Goal: Task Accomplishment & Management: Manage account settings

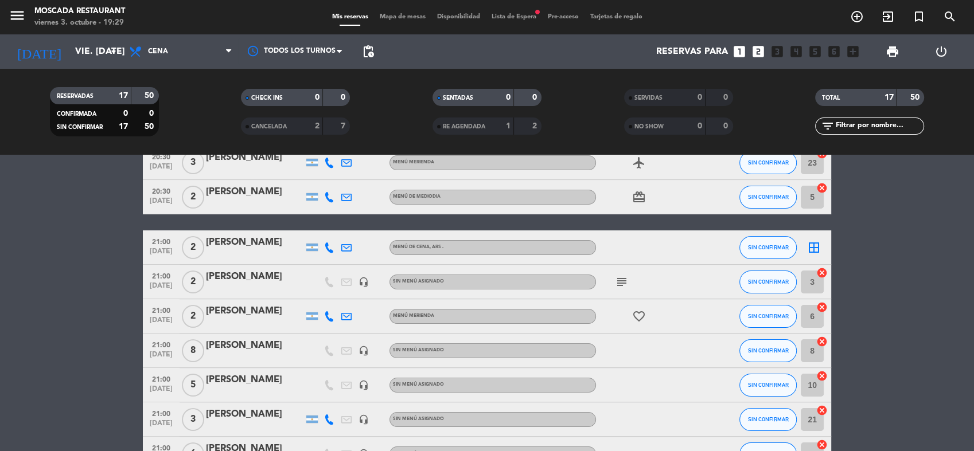
scroll to position [318, 0]
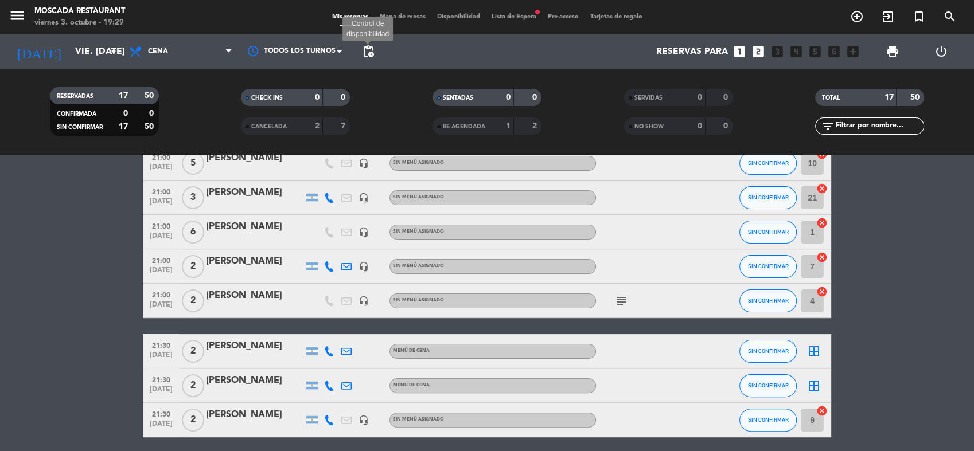
click at [368, 54] on span "pending_actions" at bounding box center [368, 52] width 14 height 14
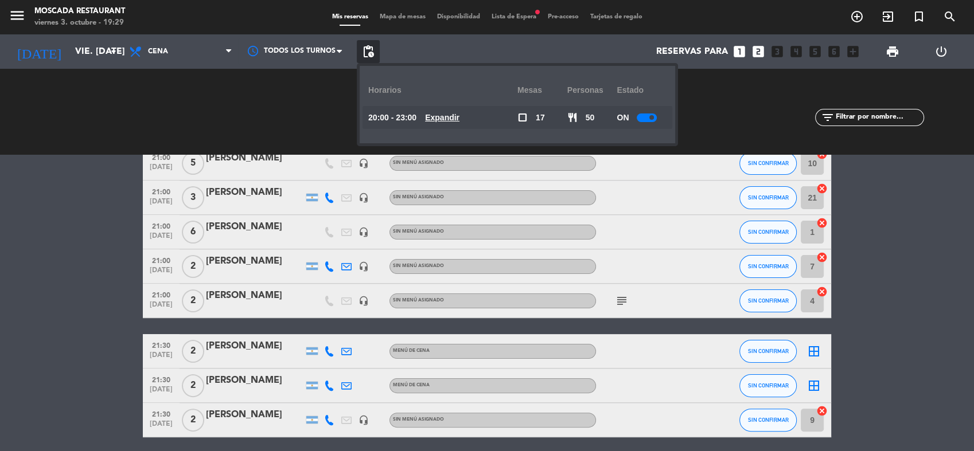
click at [651, 118] on span at bounding box center [651, 117] width 5 height 5
click at [340, 21] on div "Mis reservas Mapa de mesas Disponibilidad Lista de Espera fiber_manual_record P…" at bounding box center [487, 17] width 322 height 10
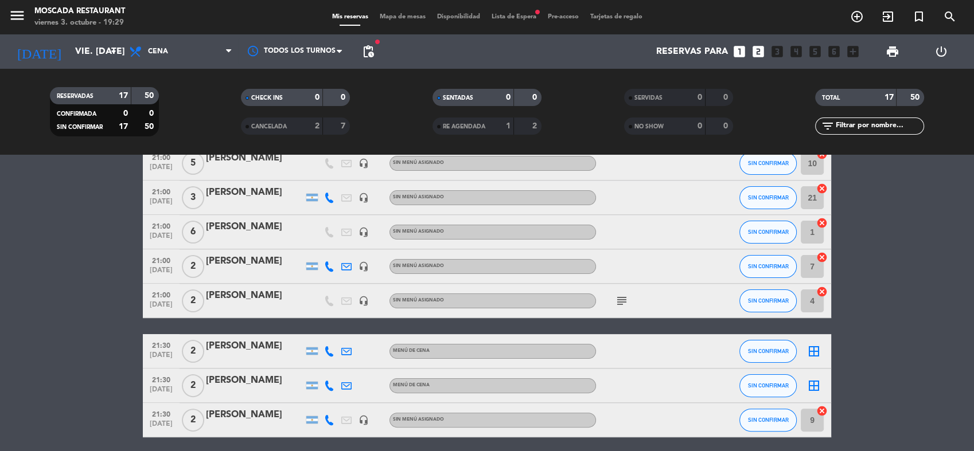
click at [417, 15] on span "Mapa de mesas" at bounding box center [402, 17] width 57 height 6
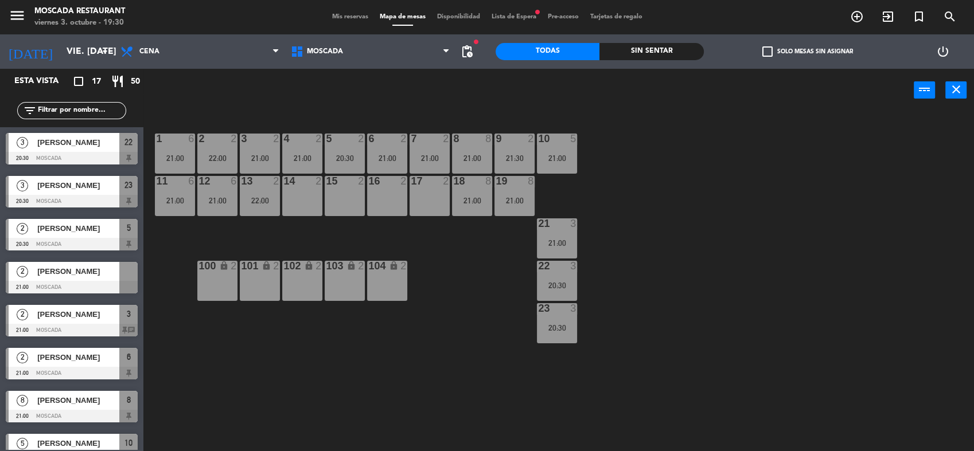
click at [840, 52] on label "check_box_outline_blank Solo mesas sin asignar" at bounding box center [807, 51] width 91 height 10
click at [807, 52] on input "check_box_outline_blank Solo mesas sin asignar" at bounding box center [807, 52] width 0 height 0
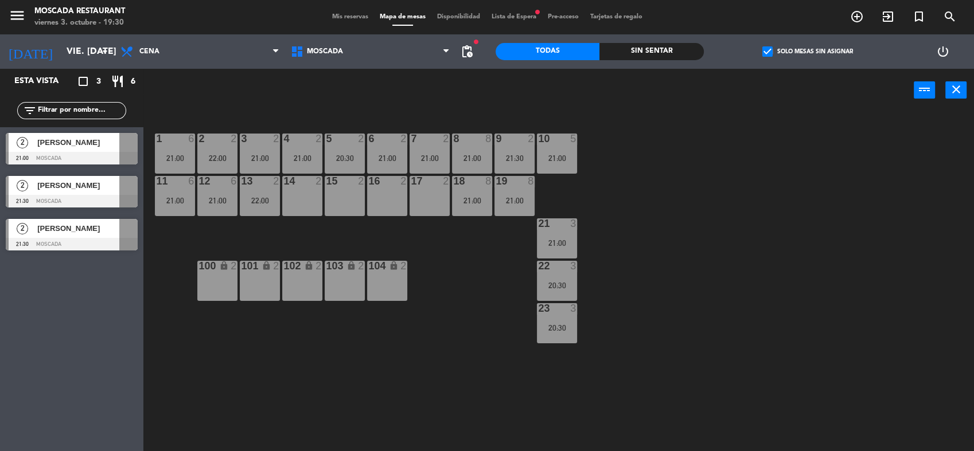
click at [97, 156] on div at bounding box center [72, 158] width 132 height 13
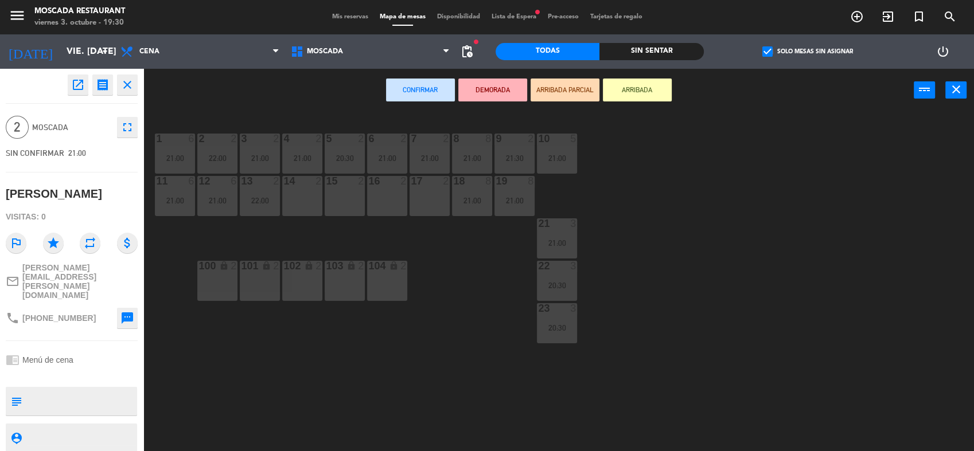
click at [296, 206] on div "14 2" at bounding box center [302, 196] width 40 height 40
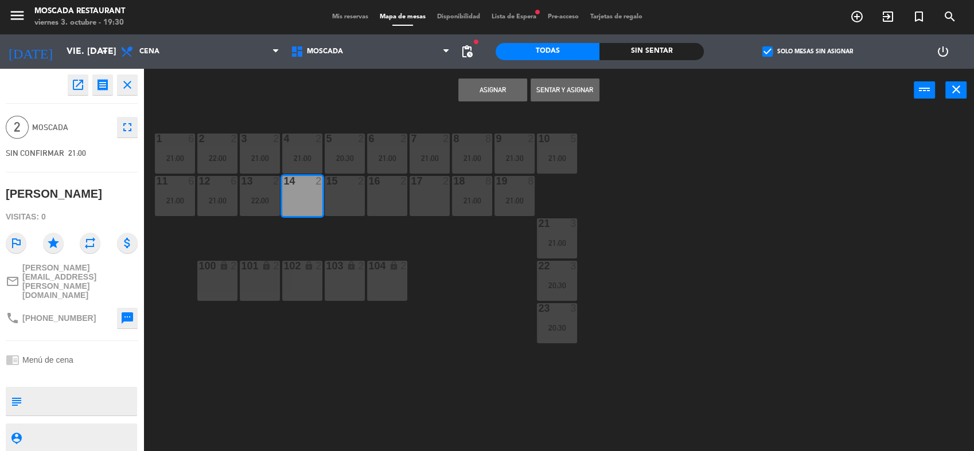
click at [487, 90] on button "Asignar" at bounding box center [492, 90] width 69 height 23
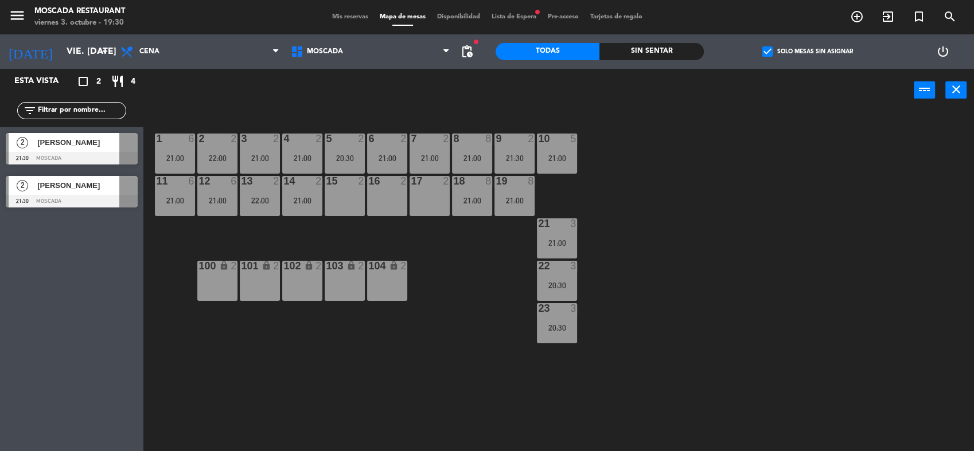
click at [67, 147] on span "[PERSON_NAME]" at bounding box center [78, 142] width 82 height 12
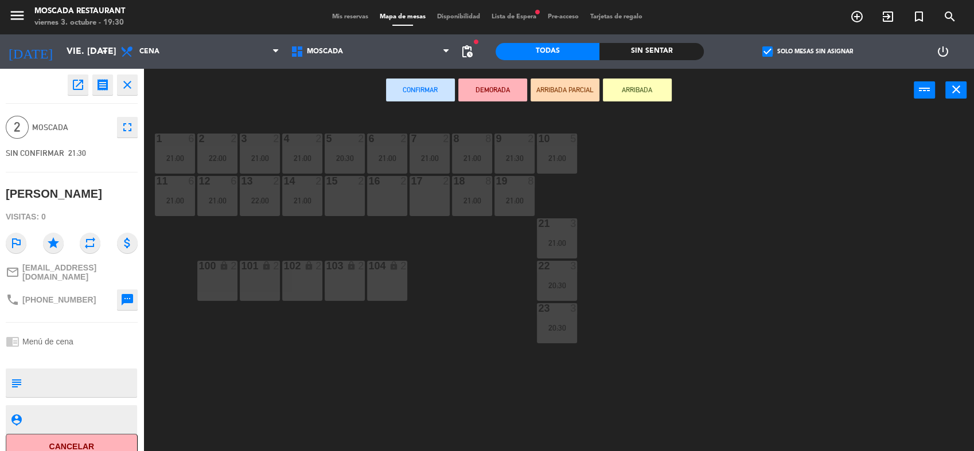
click at [347, 194] on div "15 2" at bounding box center [345, 196] width 40 height 40
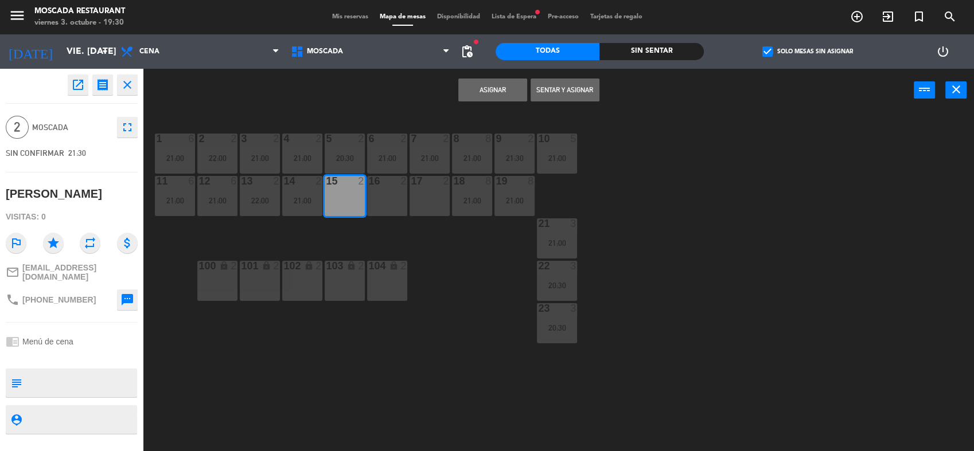
click at [485, 84] on button "Asignar" at bounding box center [492, 90] width 69 height 23
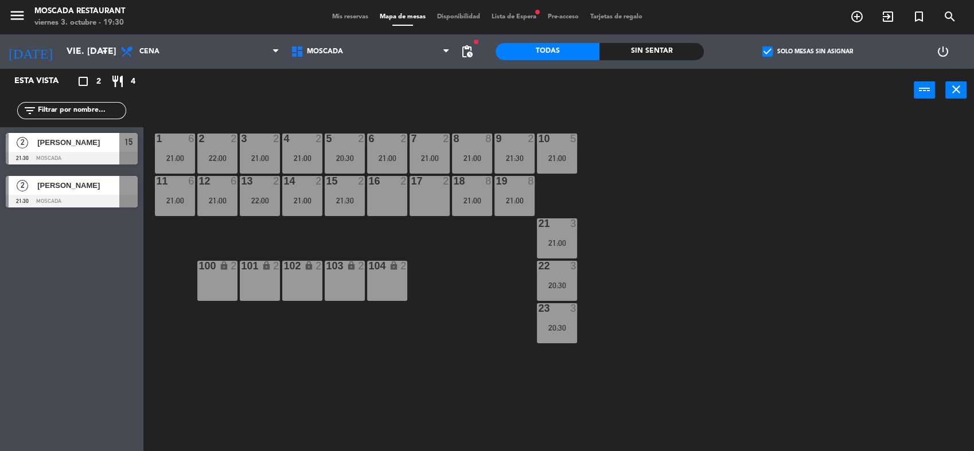
click at [54, 193] on div "[PERSON_NAME]" at bounding box center [77, 185] width 83 height 19
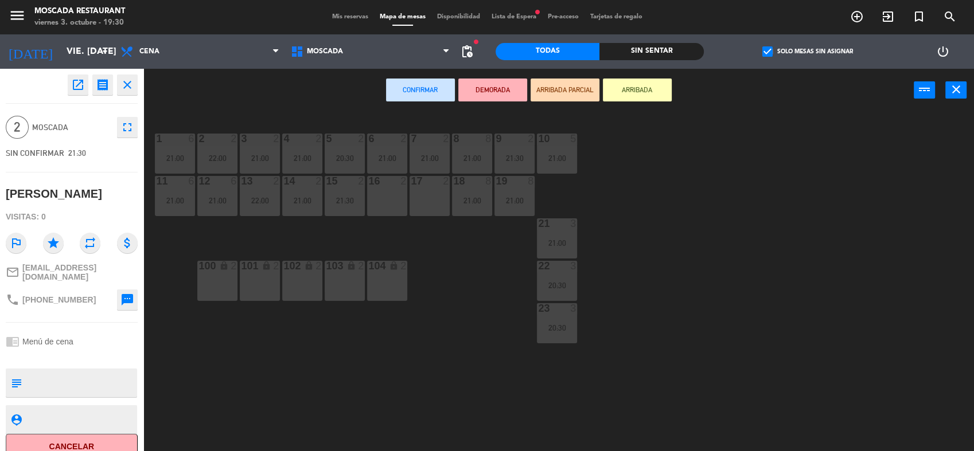
click at [383, 198] on div "16 2" at bounding box center [387, 196] width 40 height 40
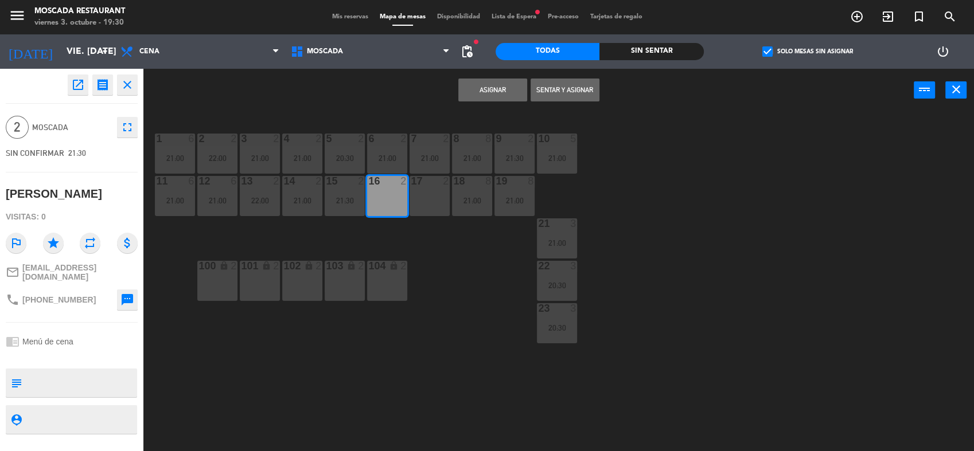
click at [489, 93] on button "Asignar" at bounding box center [492, 90] width 69 height 23
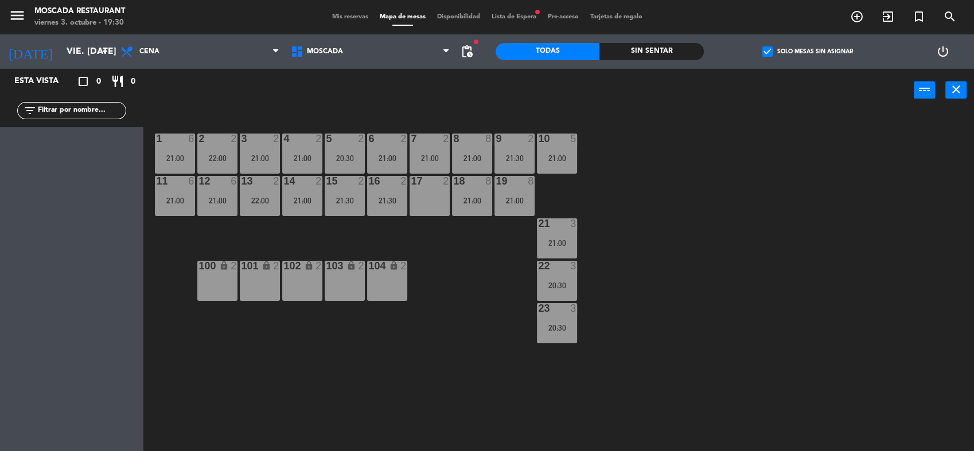
click at [786, 50] on label "check_box Solo mesas sin asignar" at bounding box center [807, 51] width 91 height 10
click at [807, 52] on input "check_box Solo mesas sin asignar" at bounding box center [807, 52] width 0 height 0
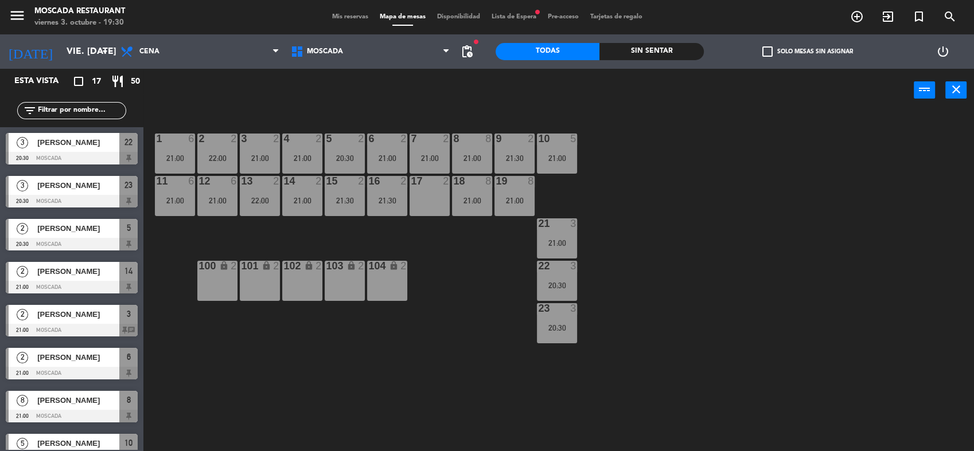
click at [501, 15] on span "Lista de Espera fiber_manual_record" at bounding box center [514, 17] width 56 height 6
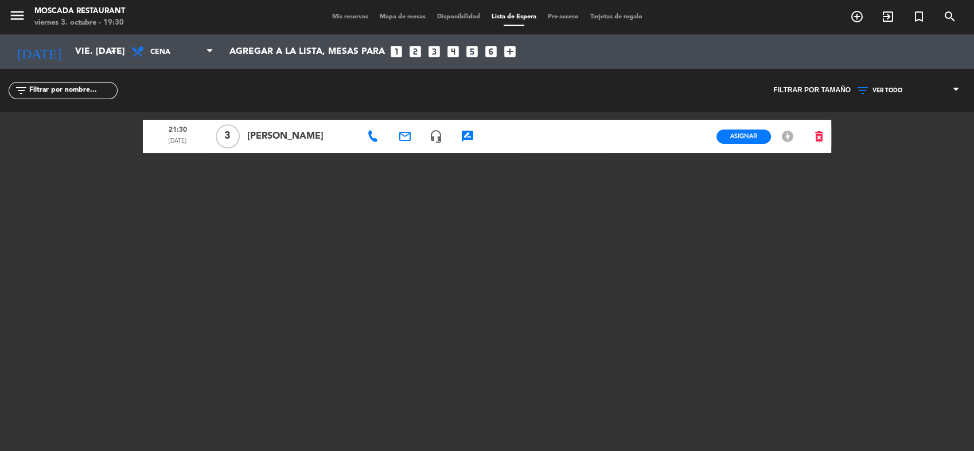
click at [333, 15] on span "Mis reservas" at bounding box center [350, 17] width 48 height 6
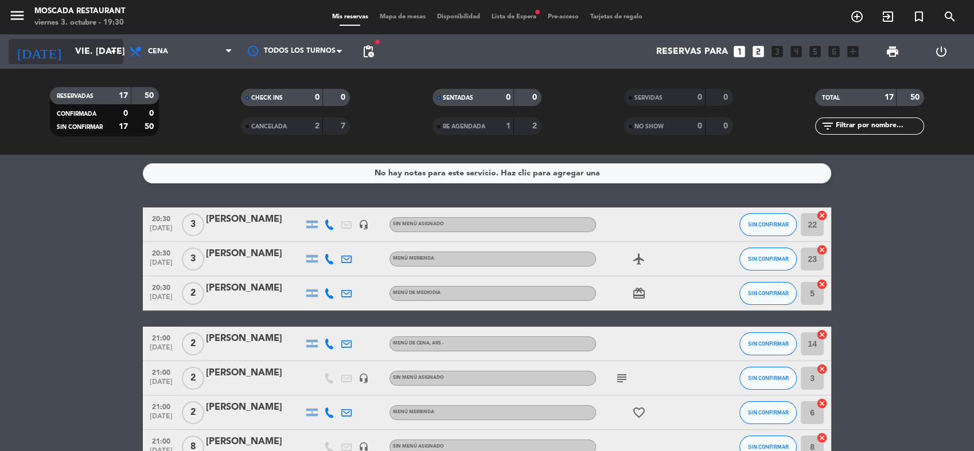
click at [103, 53] on input "vie. [DATE]" at bounding box center [129, 52] width 121 height 22
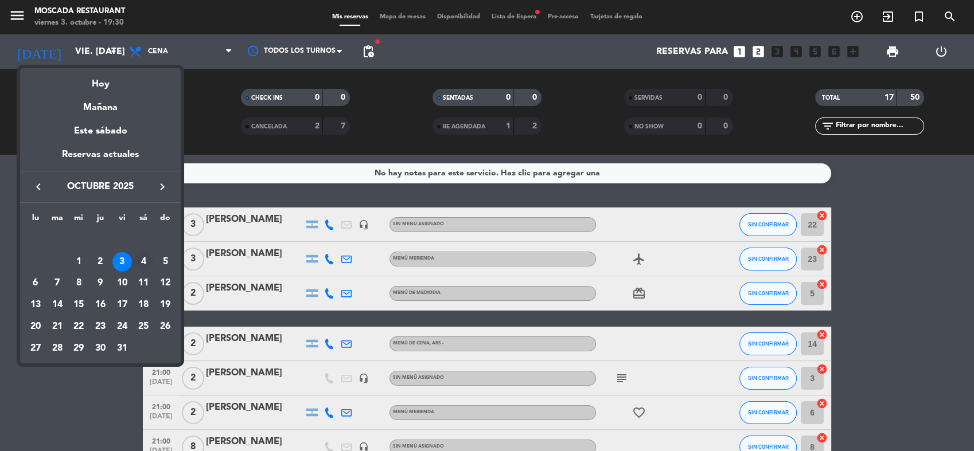
click at [145, 262] on div "4" at bounding box center [143, 261] width 19 height 19
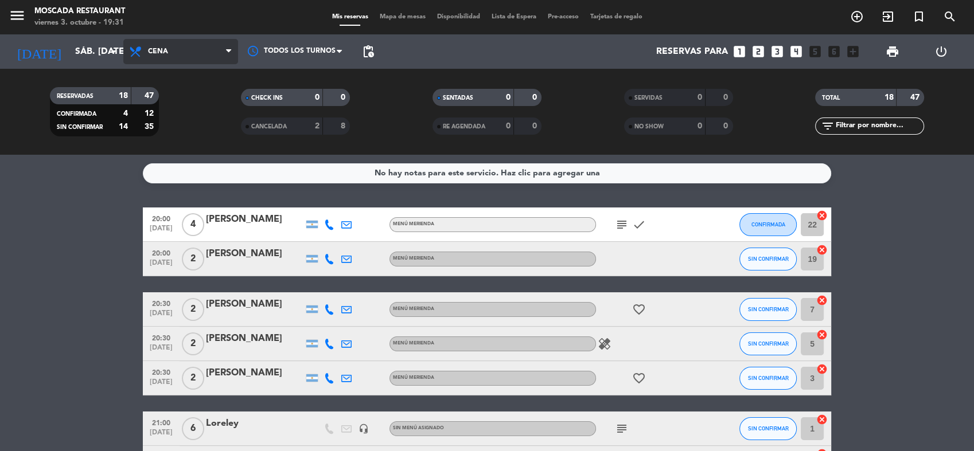
click at [123, 42] on span "Cena" at bounding box center [180, 51] width 115 height 25
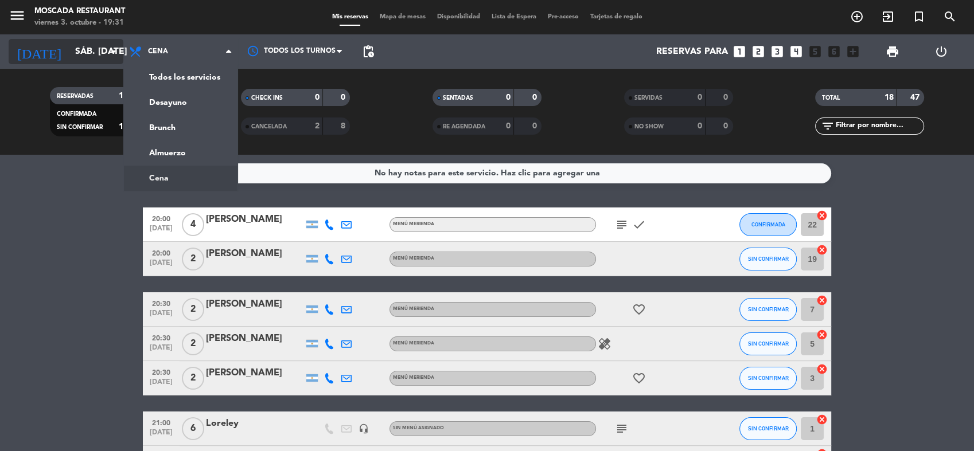
click at [91, 42] on input "sáb. [DATE]" at bounding box center [129, 52] width 121 height 22
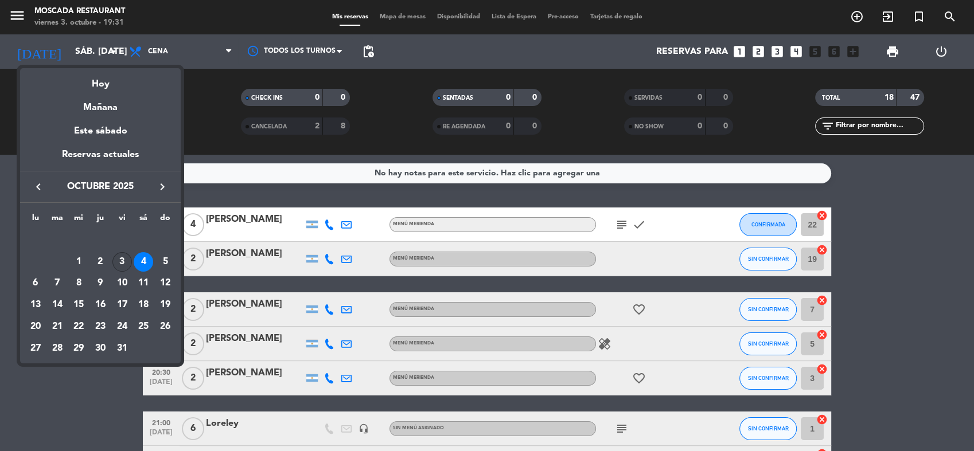
click at [127, 255] on div "3" at bounding box center [121, 261] width 19 height 19
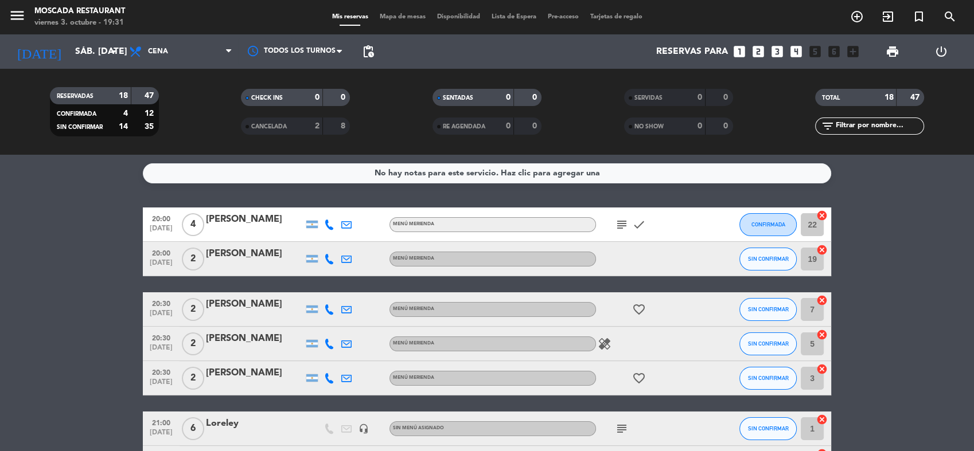
type input "vie. [DATE]"
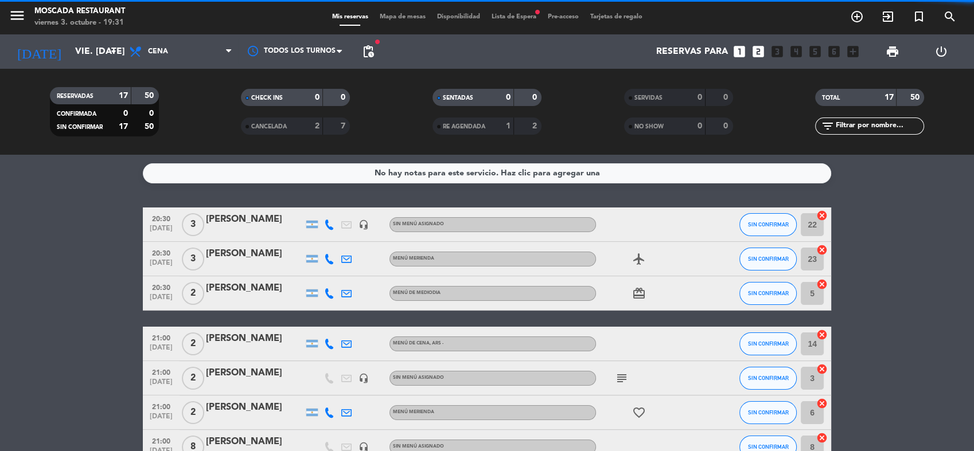
click at [520, 11] on div "menu Moscada Restaurant viernes 3. octubre - 19:31 Mis reservas Mapa de mesas D…" at bounding box center [487, 17] width 974 height 34
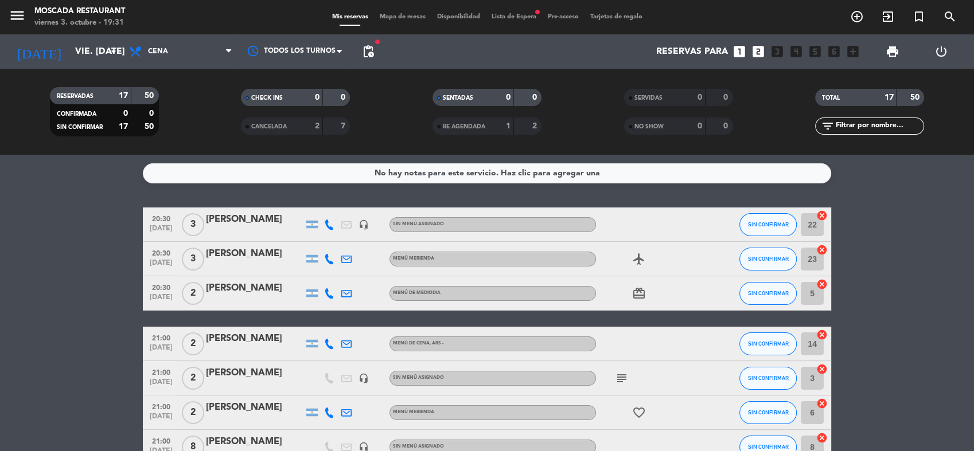
click at [518, 12] on div "Mis reservas Mapa de mesas Disponibilidad Lista de Espera fiber_manual_record P…" at bounding box center [487, 17] width 322 height 10
click at [519, 14] on span "Lista de Espera fiber_manual_record" at bounding box center [514, 17] width 56 height 6
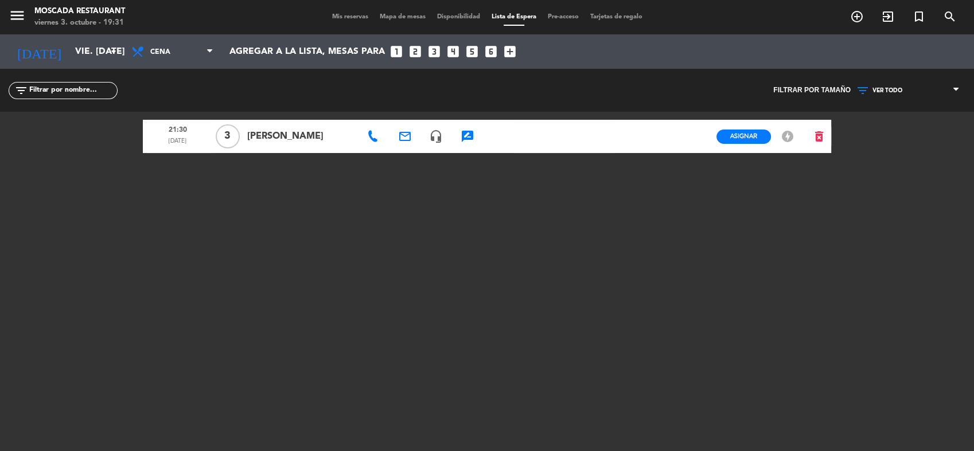
click at [279, 136] on span "[PERSON_NAME]" at bounding box center [300, 136] width 107 height 15
click at [755, 136] on span "Asignar" at bounding box center [743, 136] width 27 height 9
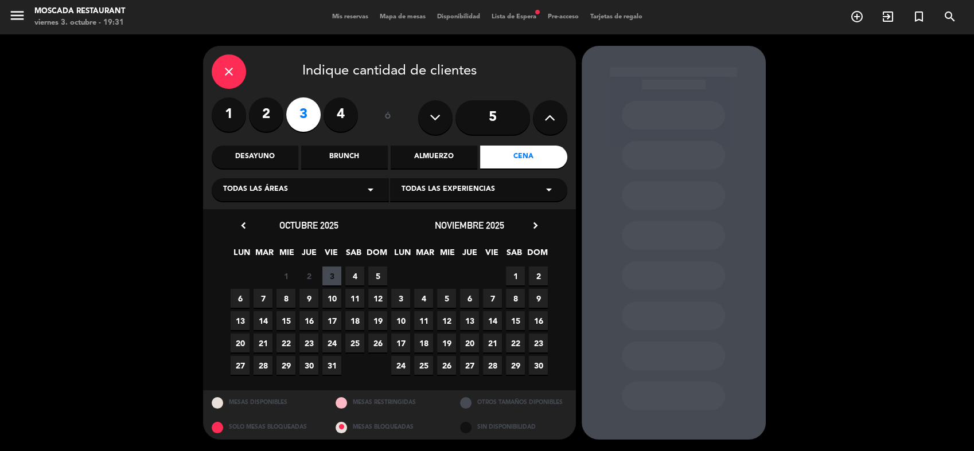
click at [362, 274] on span "4" at bounding box center [354, 276] width 19 height 19
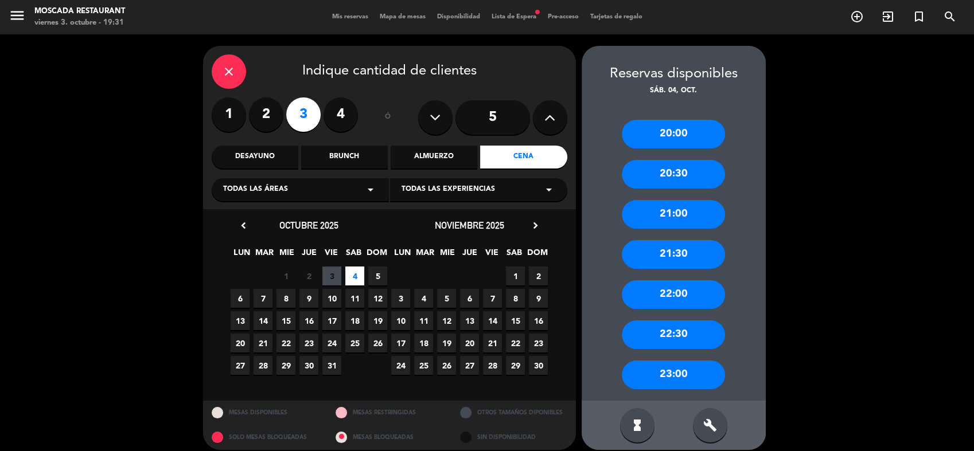
click at [699, 258] on div "21:30" at bounding box center [673, 254] width 103 height 29
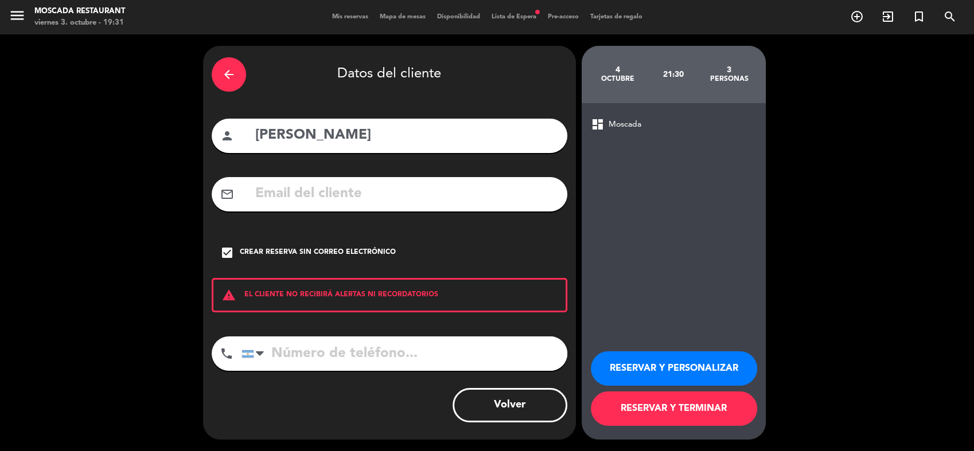
click at [735, 360] on button "RESERVAR Y PERSONALIZAR" at bounding box center [674, 369] width 166 height 34
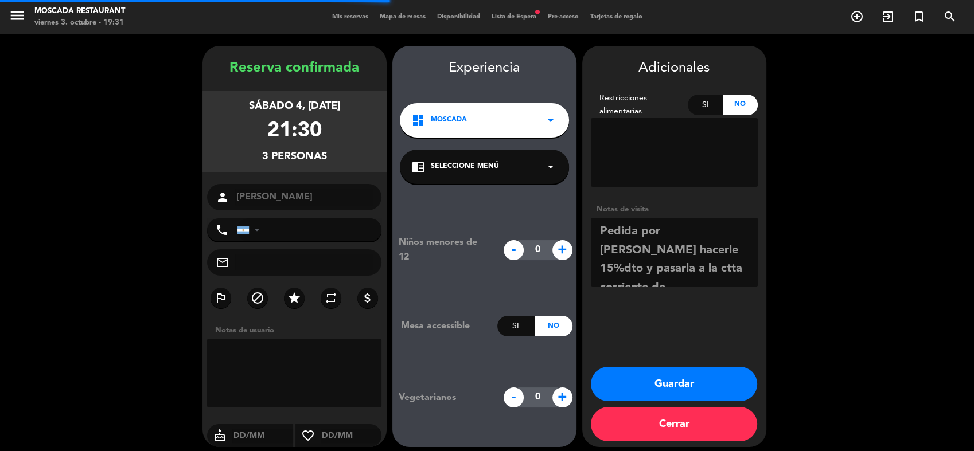
scroll to position [7, 0]
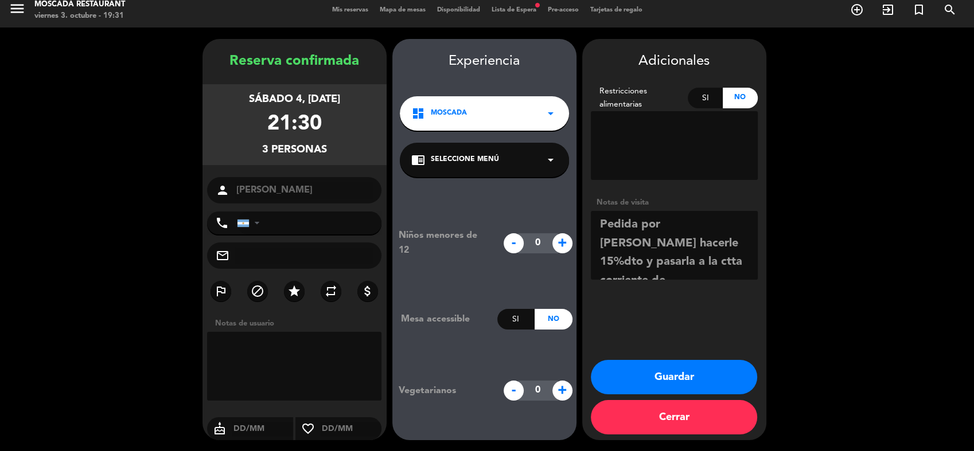
click at [672, 380] on button "Guardar" at bounding box center [674, 377] width 166 height 34
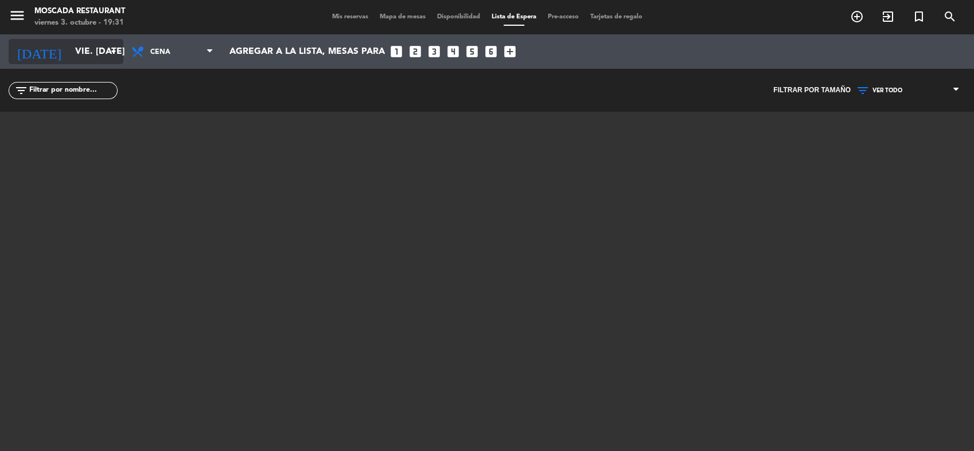
click at [107, 55] on icon "arrow_drop_down" at bounding box center [114, 52] width 14 height 14
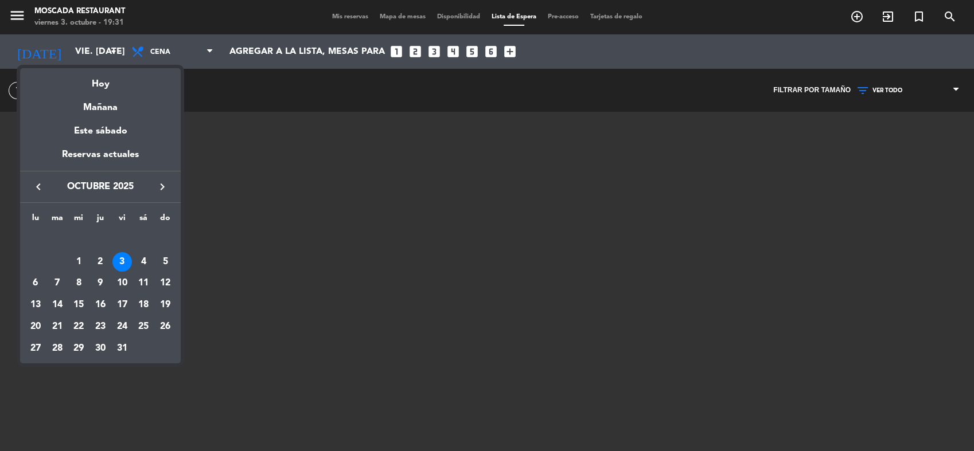
click at [141, 257] on div "4" at bounding box center [143, 261] width 19 height 19
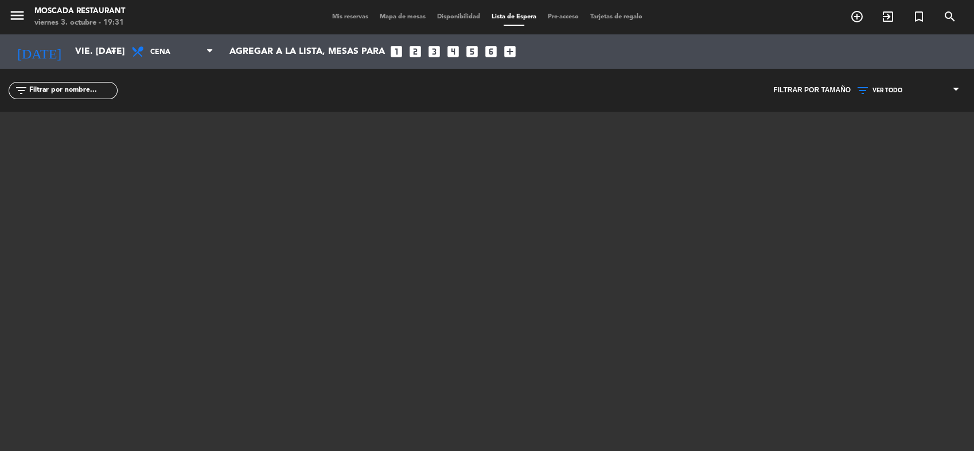
type input "sáb. [DATE]"
click at [339, 18] on span "Mis reservas" at bounding box center [350, 17] width 48 height 6
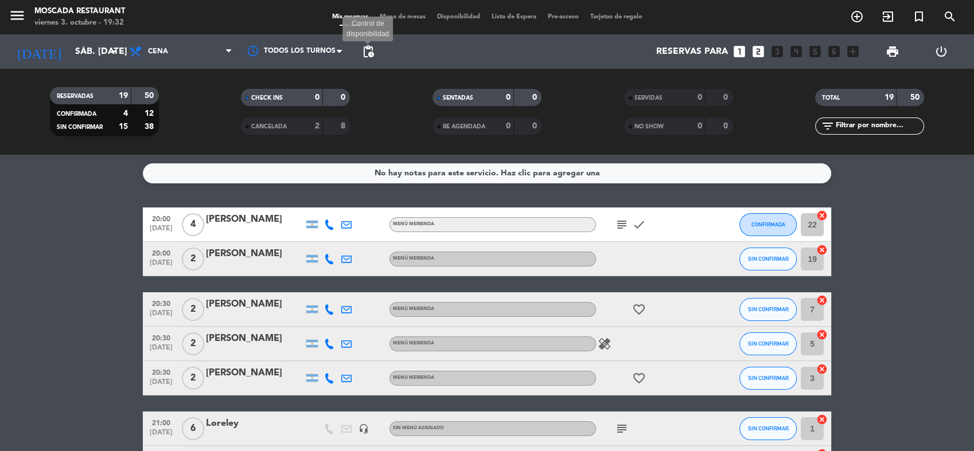
click at [367, 48] on span "pending_actions" at bounding box center [368, 52] width 14 height 14
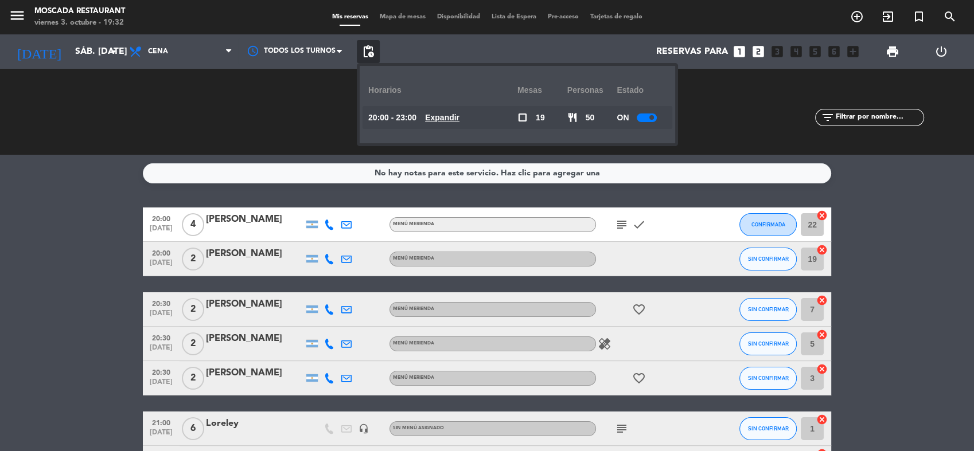
click at [651, 119] on div at bounding box center [647, 118] width 20 height 9
click at [156, 100] on div "RESERVADAS 19 50 CONFIRMADA 4 12 SIN CONFIRMAR 15 38" at bounding box center [105, 111] width 192 height 63
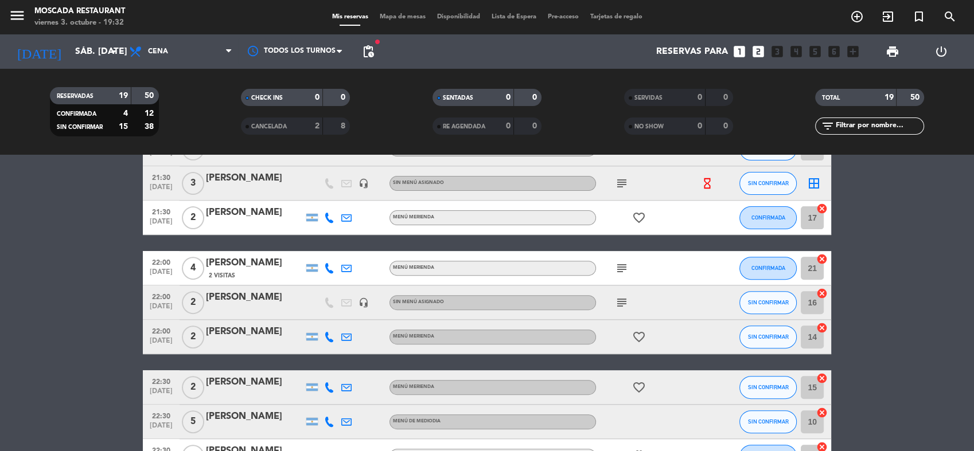
scroll to position [446, 0]
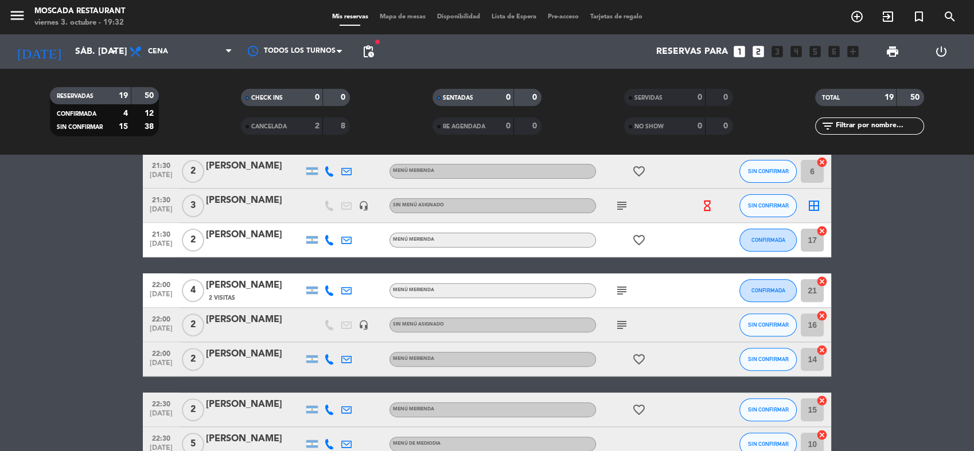
click at [420, 15] on span "Mapa de mesas" at bounding box center [402, 17] width 57 height 6
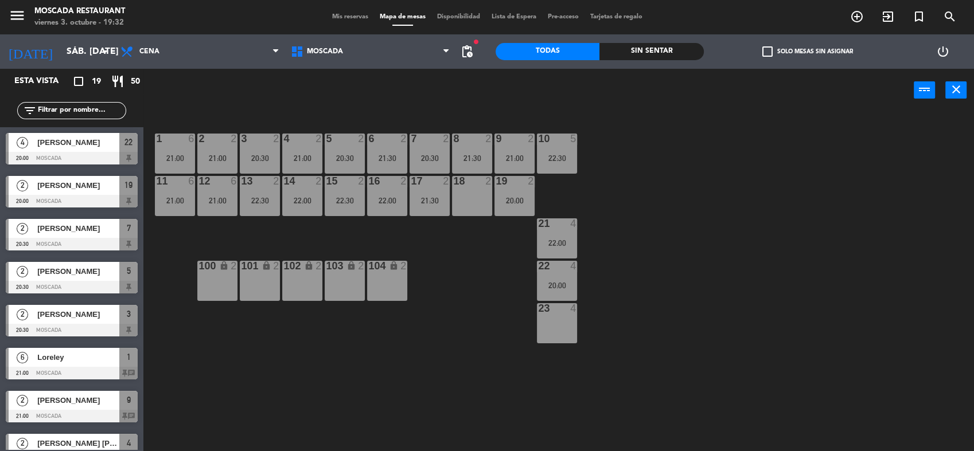
click at [788, 50] on label "check_box_outline_blank Solo mesas sin asignar" at bounding box center [807, 51] width 91 height 10
click at [807, 52] on input "check_box_outline_blank Solo mesas sin asignar" at bounding box center [807, 52] width 0 height 0
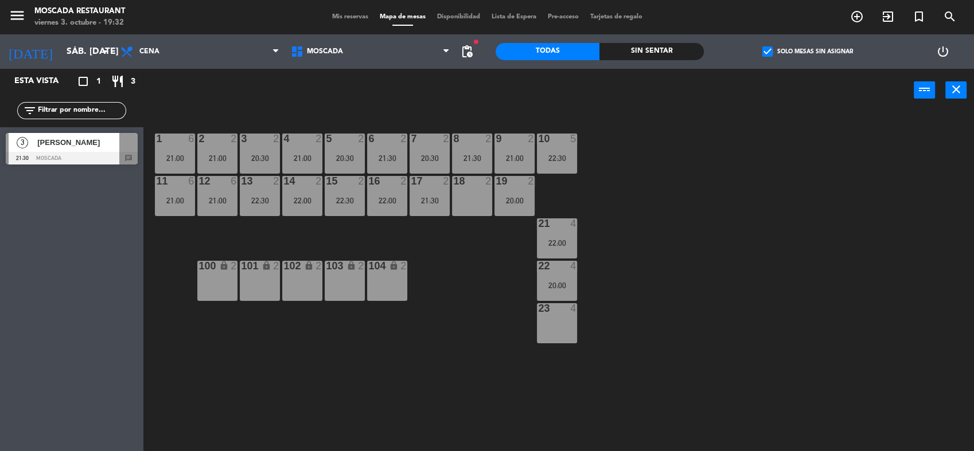
click at [76, 153] on div at bounding box center [72, 158] width 132 height 13
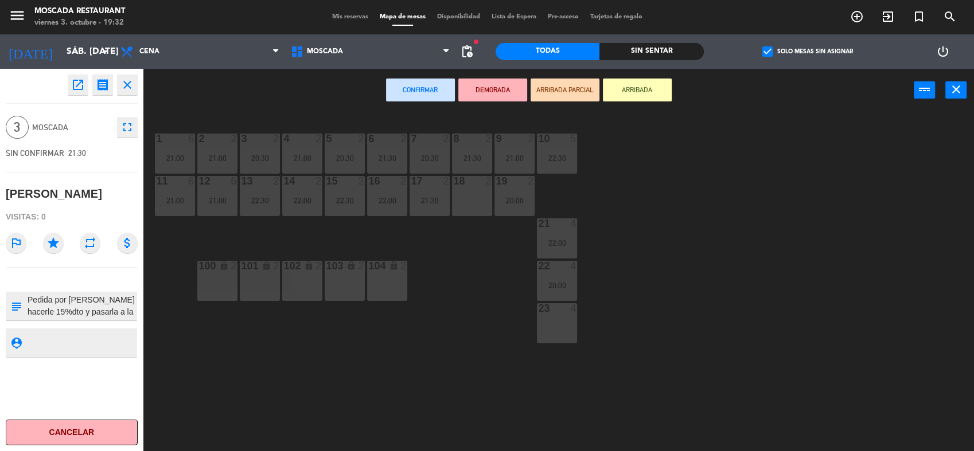
click at [569, 317] on div "23 4" at bounding box center [557, 323] width 40 height 40
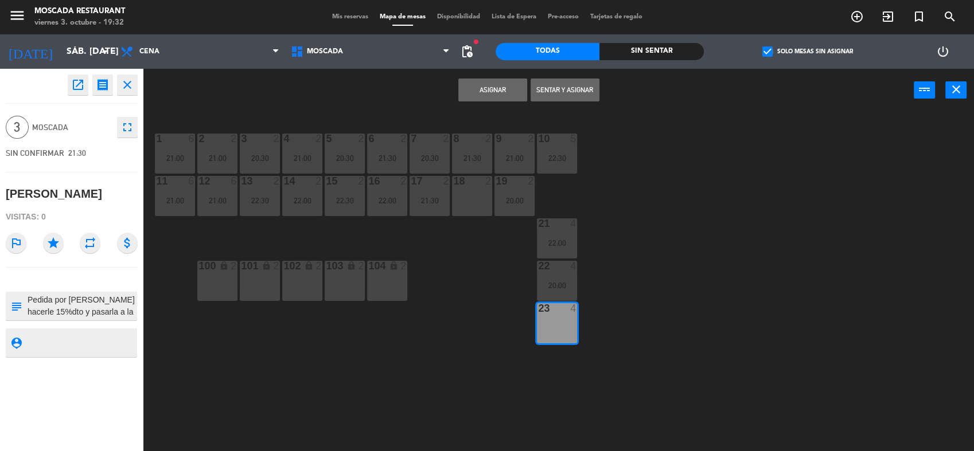
click at [487, 90] on button "Asignar" at bounding box center [492, 90] width 69 height 23
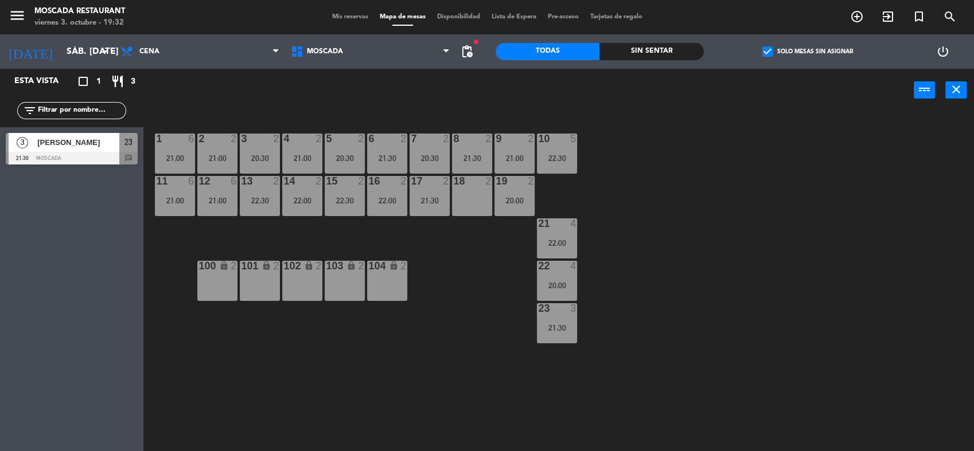
click at [568, 284] on div "20:00" at bounding box center [557, 286] width 40 height 8
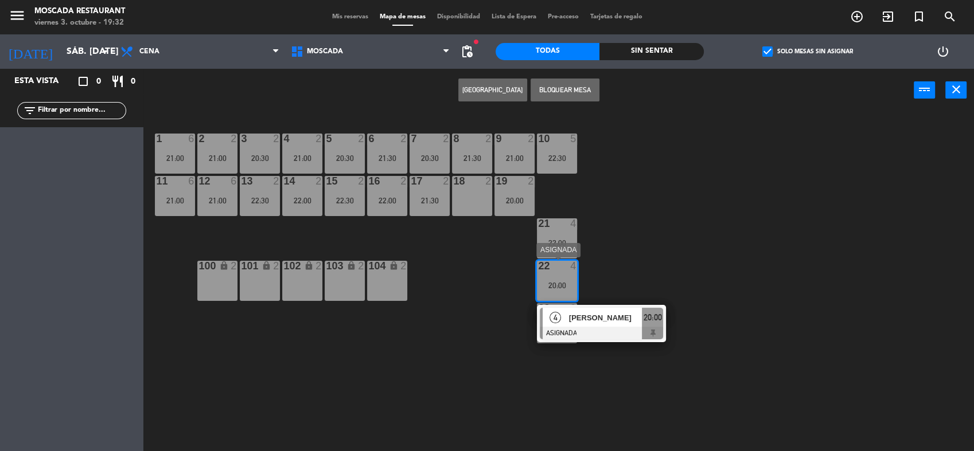
click at [647, 270] on div "1 6 21:00 2 2 21:00 3 2 20:30 4 2 21:00 5 2 20:30 8 2 21:30 6 2 21:30 7 2 20:30…" at bounding box center [563, 284] width 821 height 340
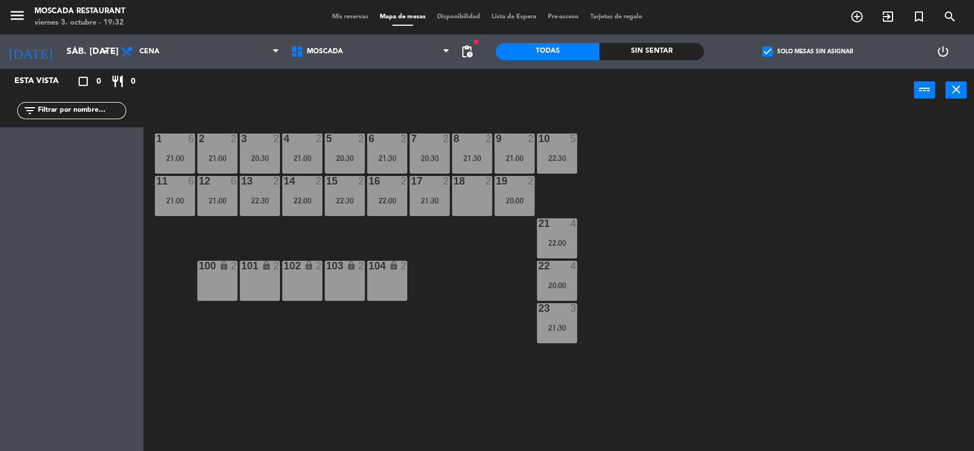
click at [217, 204] on div "21:00" at bounding box center [217, 201] width 40 height 8
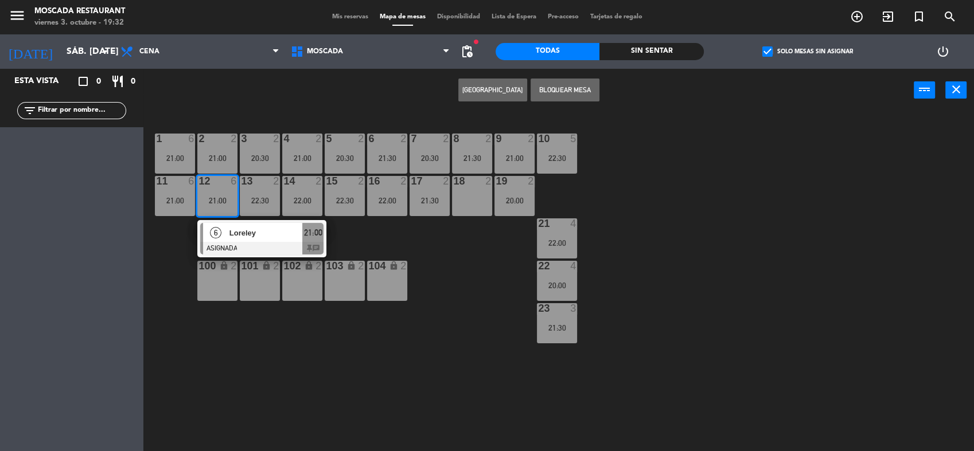
click at [218, 199] on div "21:00" at bounding box center [217, 201] width 40 height 8
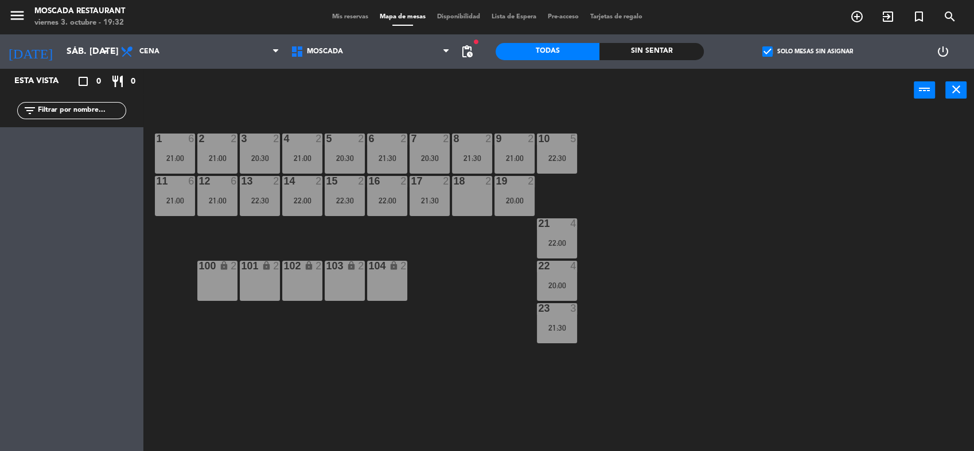
click at [526, 197] on div "20:00" at bounding box center [514, 201] width 40 height 8
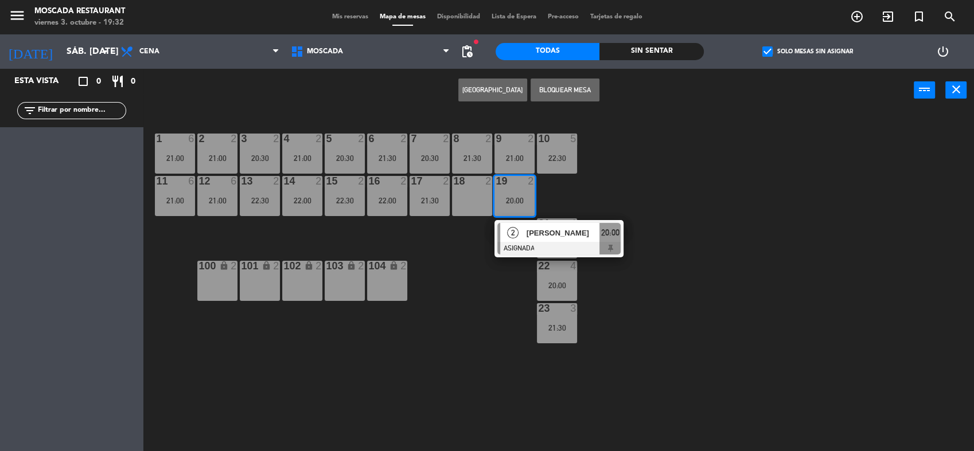
click at [483, 163] on div "8 2 21:30" at bounding box center [472, 154] width 40 height 40
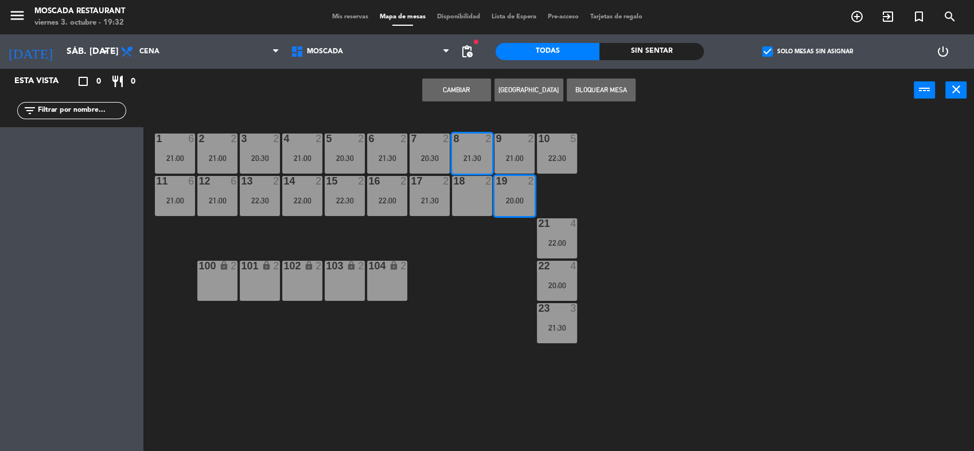
click at [459, 91] on button "Cambiar" at bounding box center [456, 90] width 69 height 23
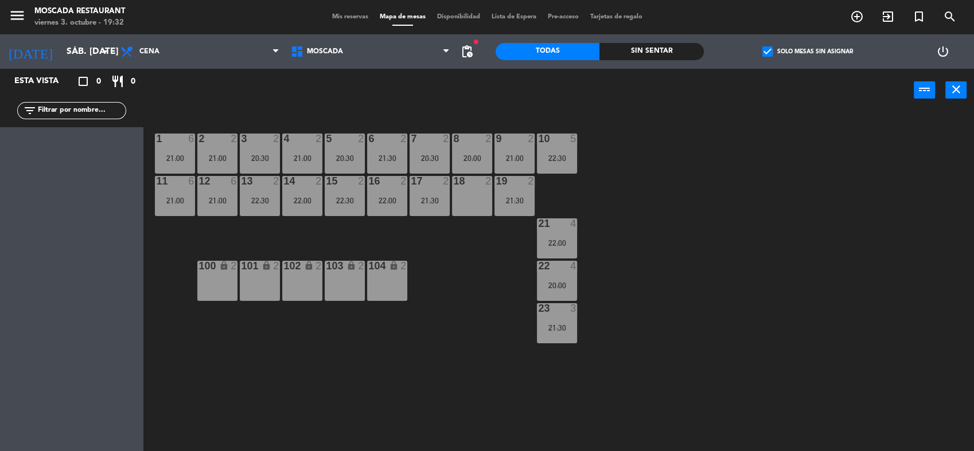
click at [332, 18] on span "Mis reservas" at bounding box center [350, 17] width 48 height 6
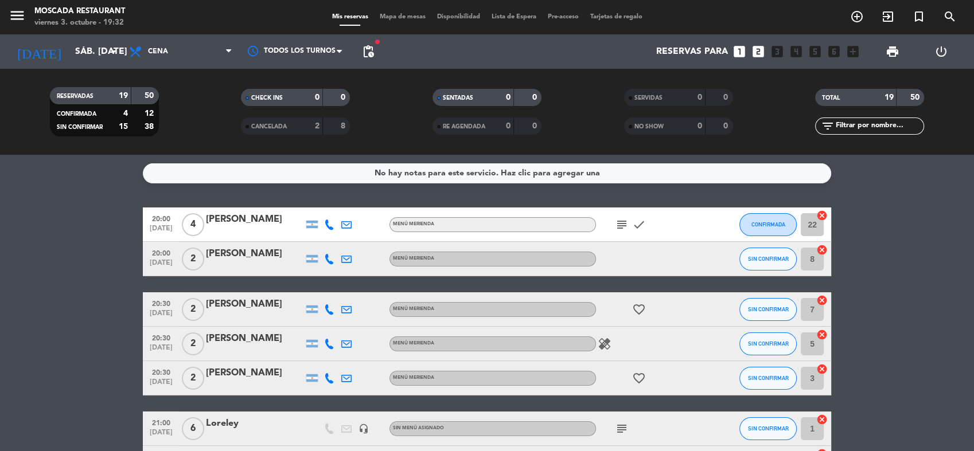
click at [622, 225] on icon "subject" at bounding box center [622, 225] width 14 height 14
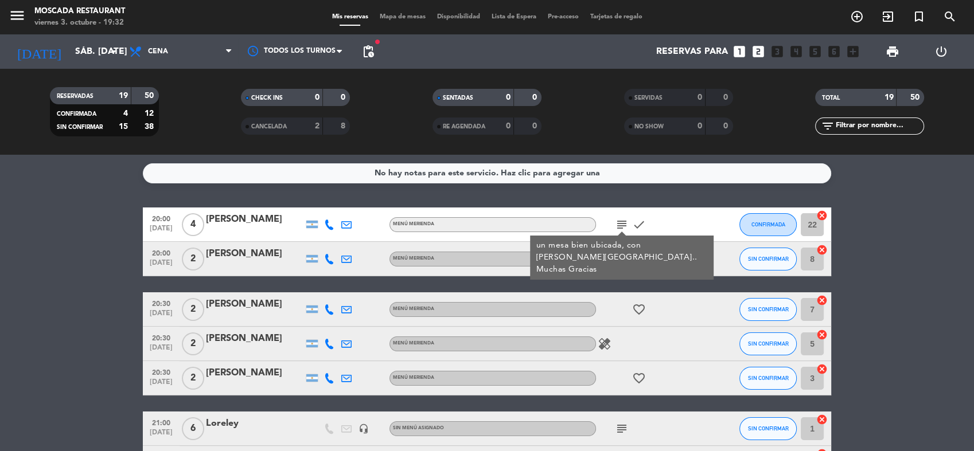
click at [622, 225] on icon "subject" at bounding box center [622, 225] width 14 height 14
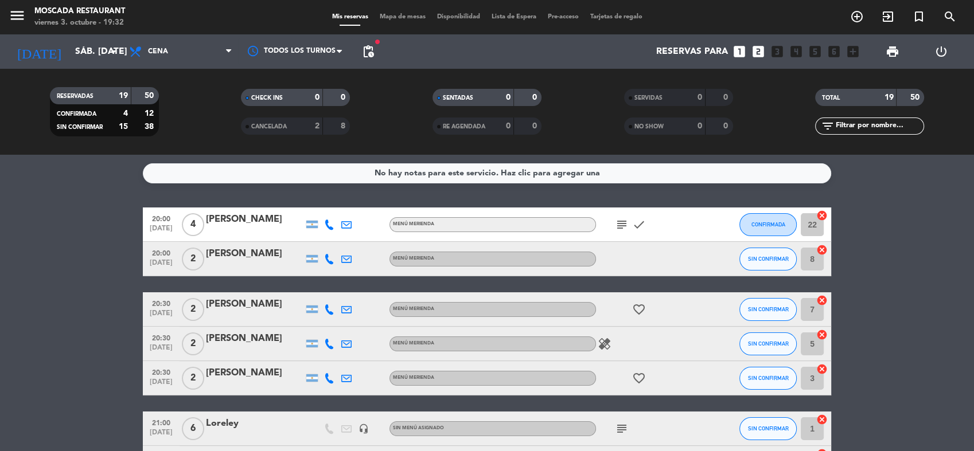
click at [622, 228] on icon "subject" at bounding box center [622, 225] width 14 height 14
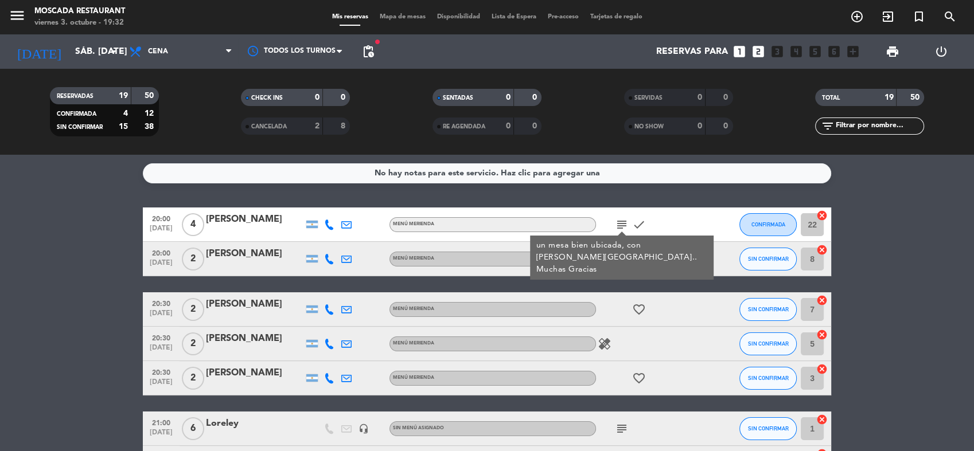
click at [623, 225] on icon "subject" at bounding box center [622, 225] width 14 height 14
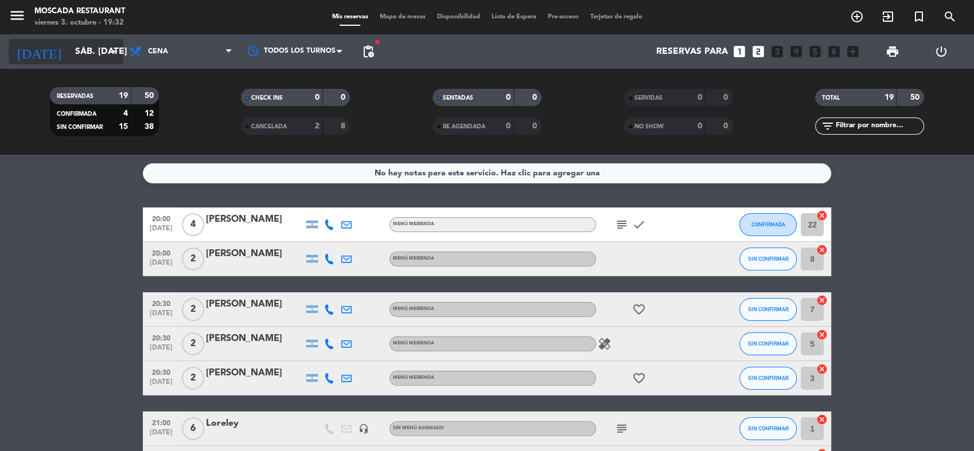
click at [69, 63] on div "[DATE] sáb. [DATE] arrow_drop_down" at bounding box center [66, 51] width 115 height 25
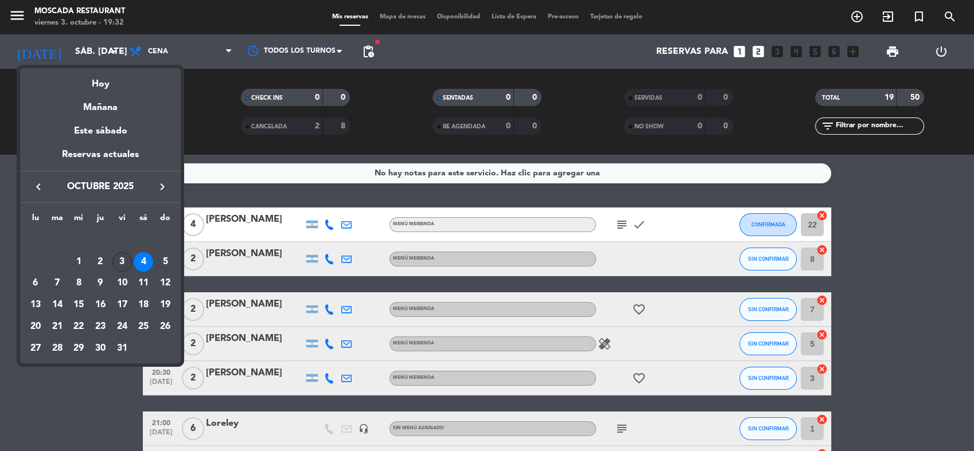
click at [126, 262] on div "3" at bounding box center [121, 261] width 19 height 19
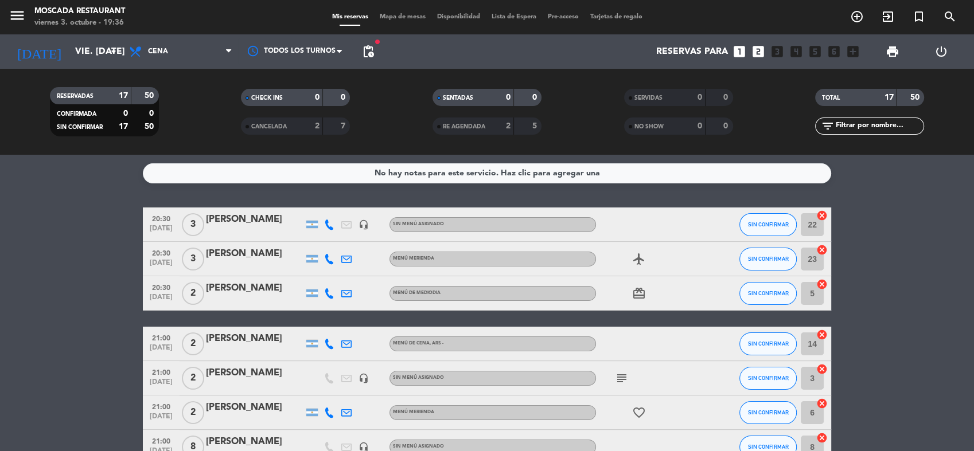
click at [618, 373] on icon "subject" at bounding box center [622, 379] width 14 height 14
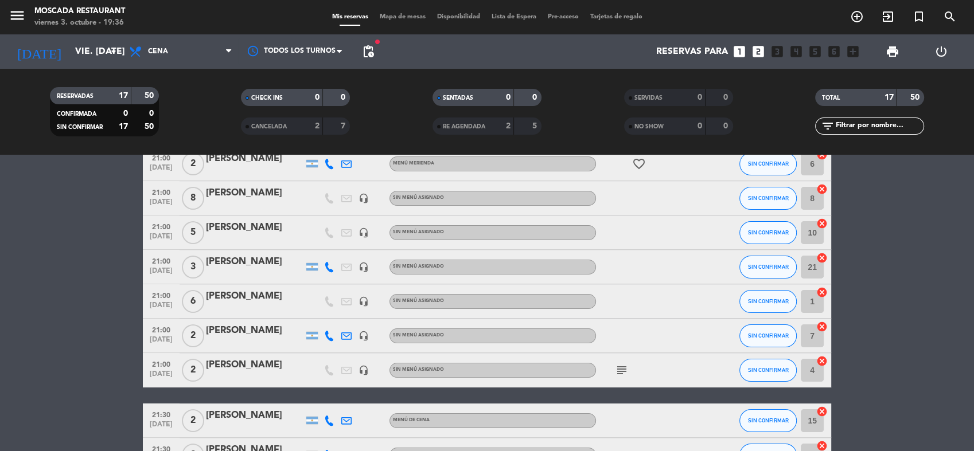
scroll to position [255, 0]
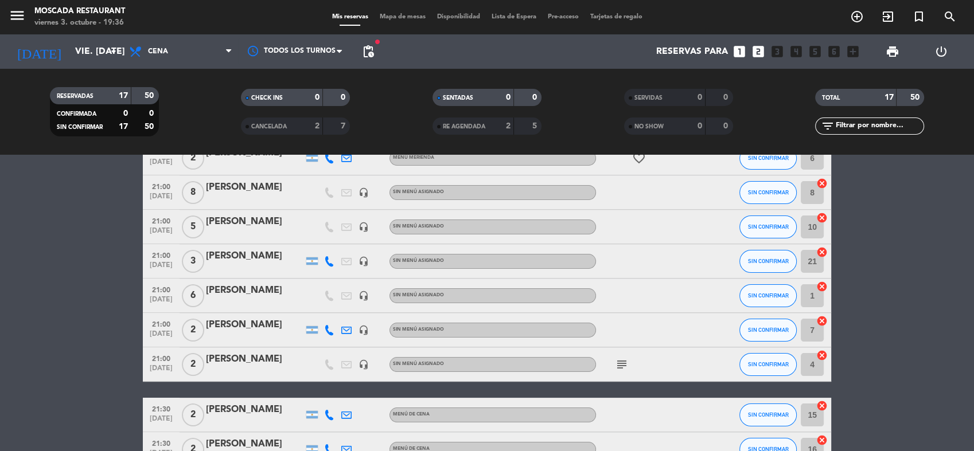
click at [619, 359] on icon "subject" at bounding box center [622, 365] width 14 height 14
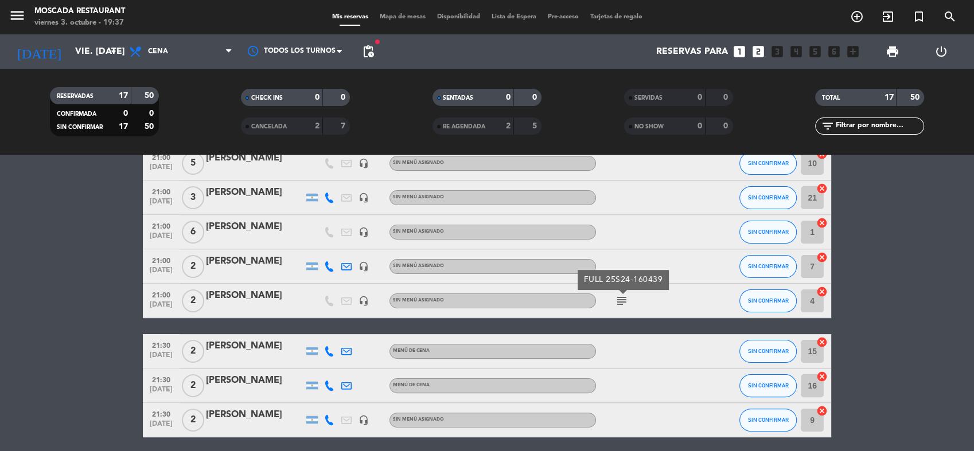
scroll to position [447, 0]
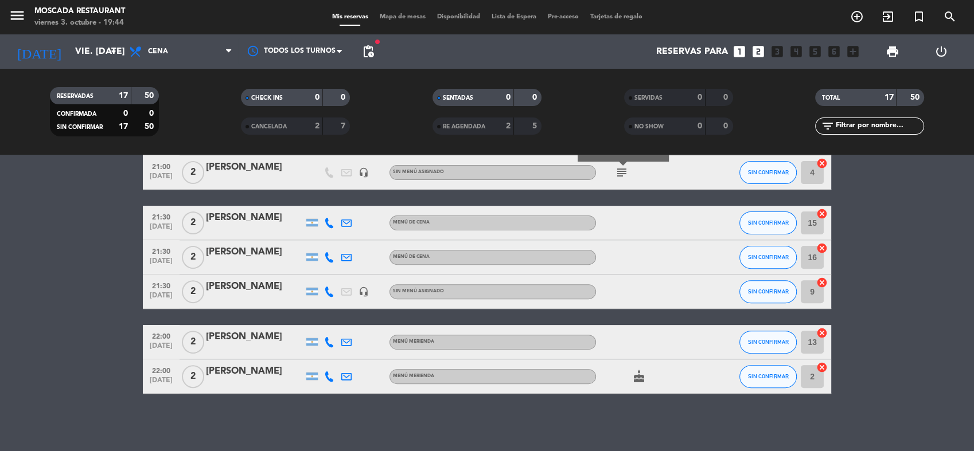
click at [57, 34] on div "[DATE] vie. [DATE] arrow_drop_down" at bounding box center [66, 51] width 115 height 34
click at [69, 44] on input "vie. [DATE]" at bounding box center [129, 52] width 121 height 22
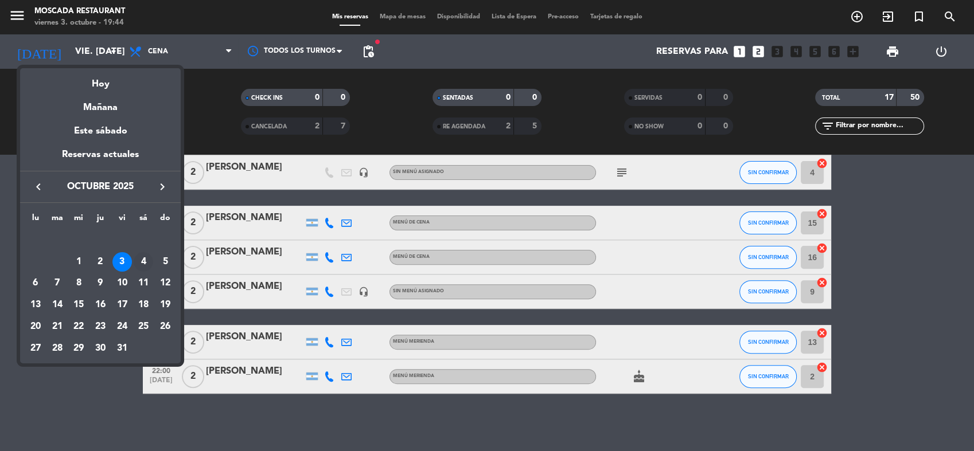
click at [152, 260] on div "4" at bounding box center [143, 261] width 19 height 19
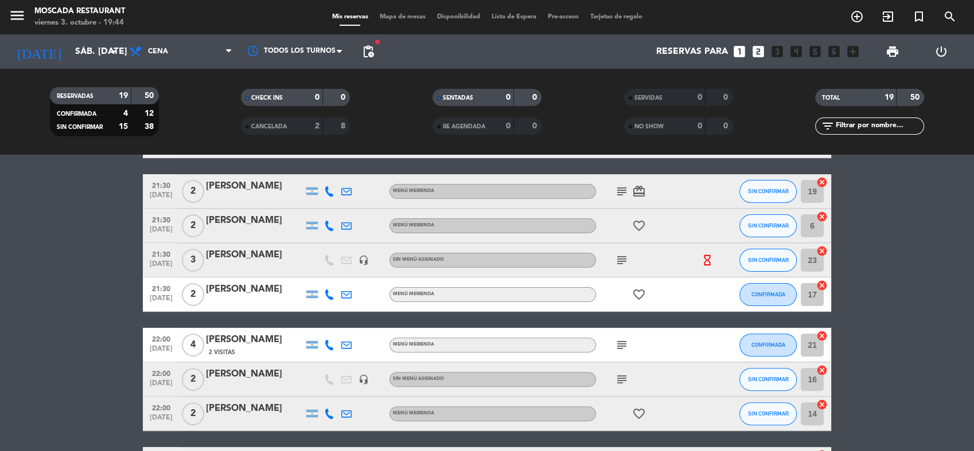
scroll to position [0, 0]
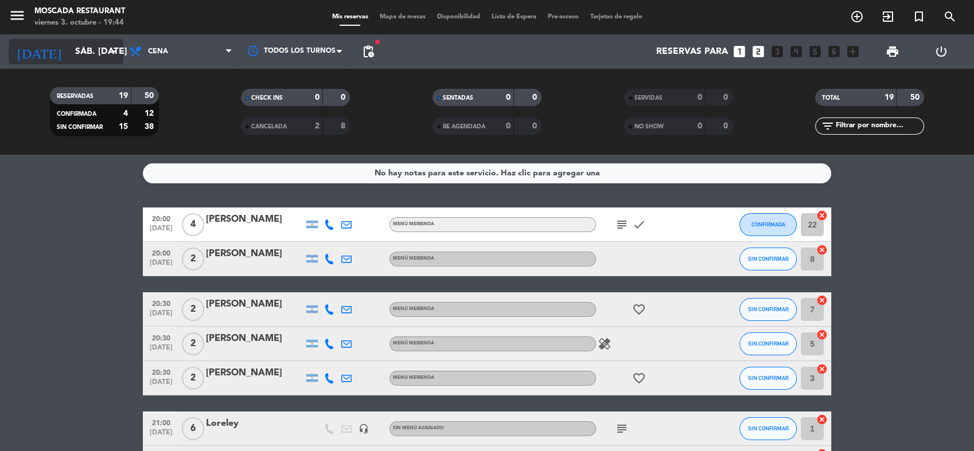
click at [100, 50] on input "sáb. [DATE]" at bounding box center [129, 52] width 121 height 22
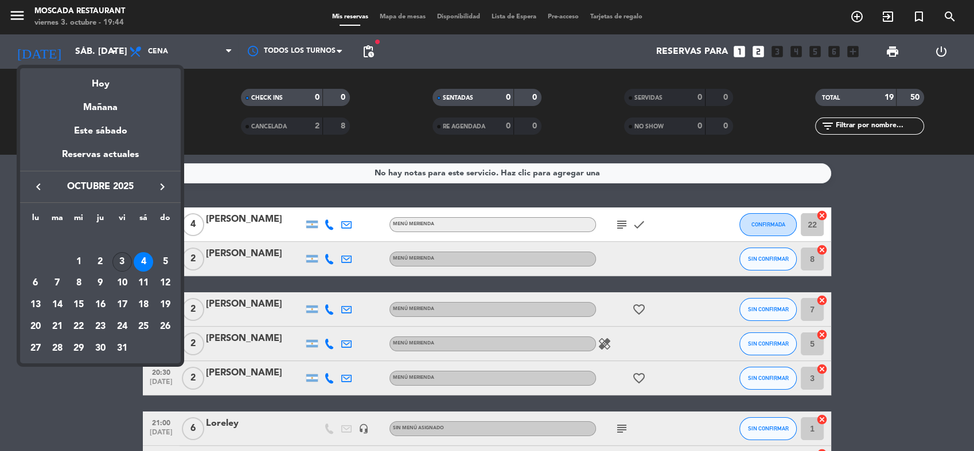
click at [120, 254] on div "3" at bounding box center [121, 261] width 19 height 19
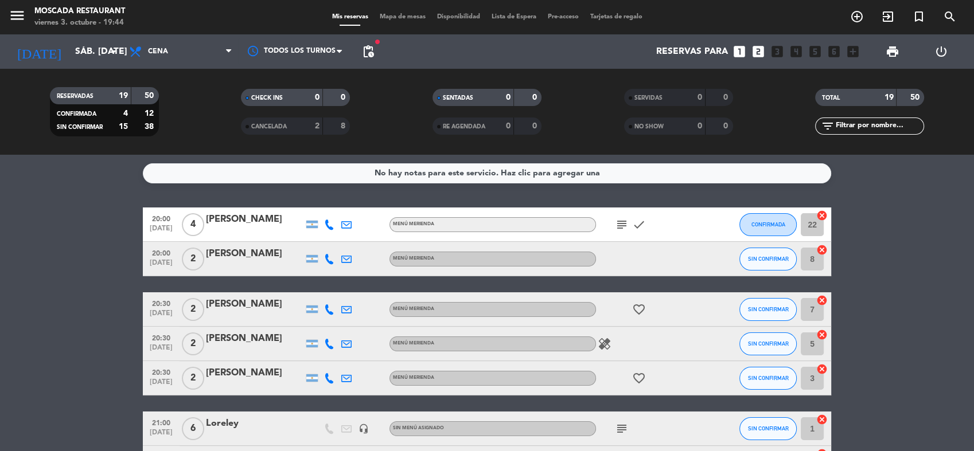
type input "vie. [DATE]"
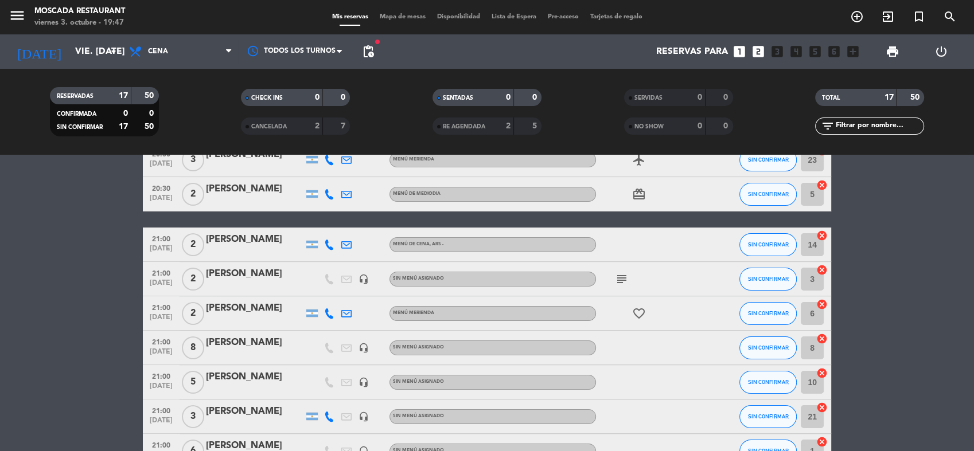
scroll to position [191, 0]
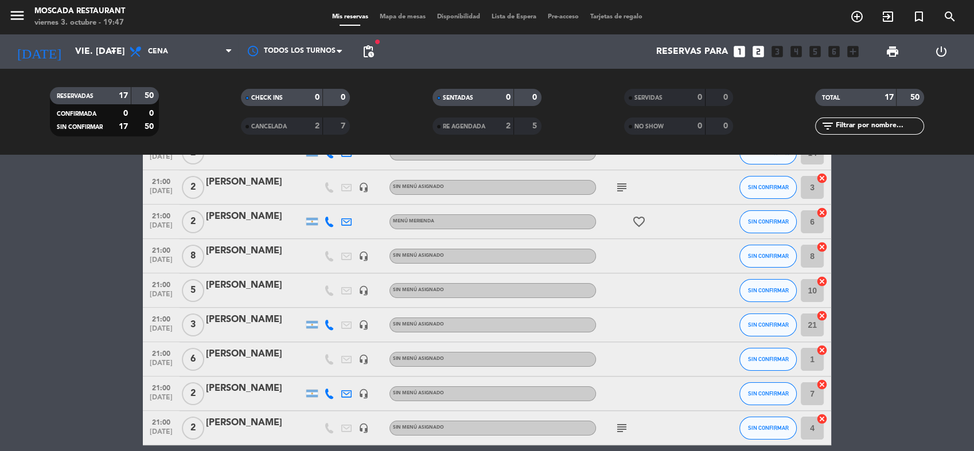
click at [823, 245] on icon "cancel" at bounding box center [821, 246] width 11 height 11
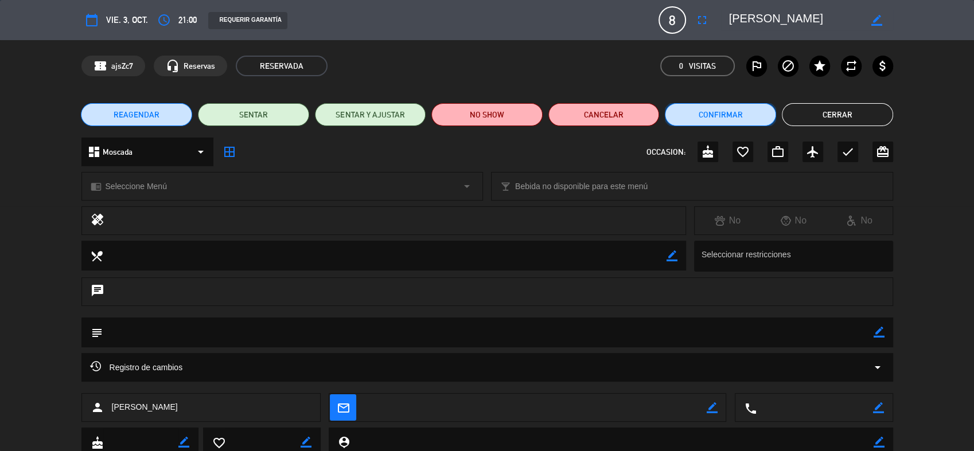
click at [711, 117] on button "Confirmar" at bounding box center [720, 114] width 111 height 23
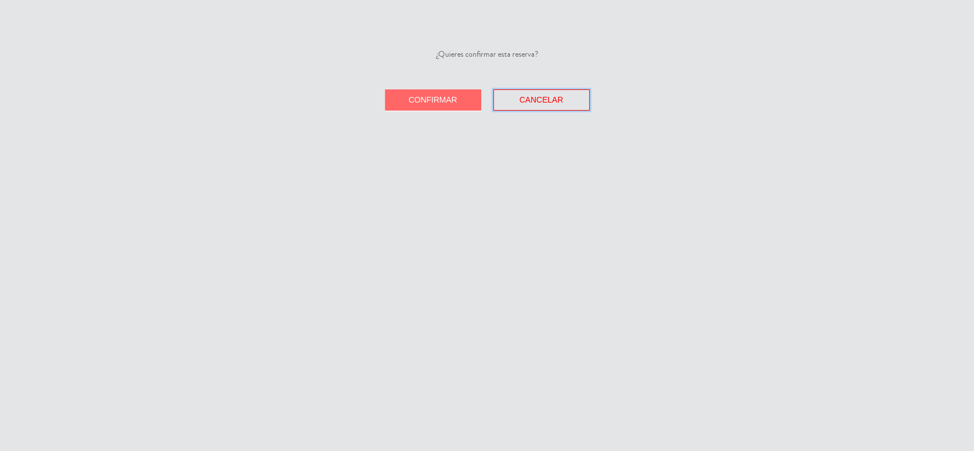
click at [524, 93] on button "Cancelar" at bounding box center [541, 99] width 96 height 21
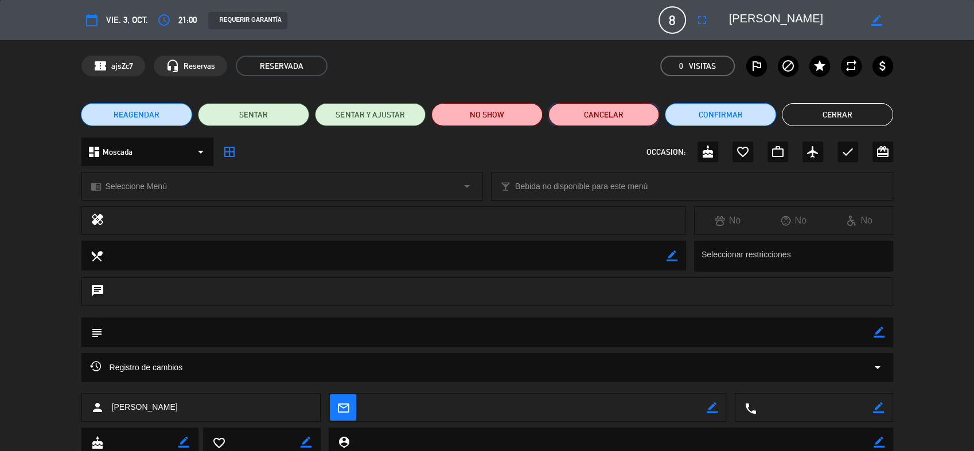
click at [615, 120] on button "Cancelar" at bounding box center [603, 114] width 111 height 23
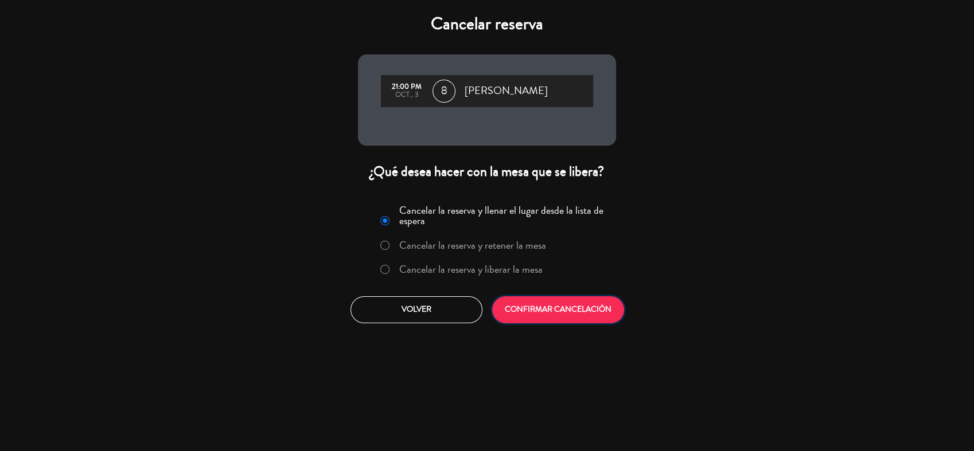
click at [542, 307] on button "CONFIRMAR CANCELACIÓN" at bounding box center [558, 309] width 132 height 27
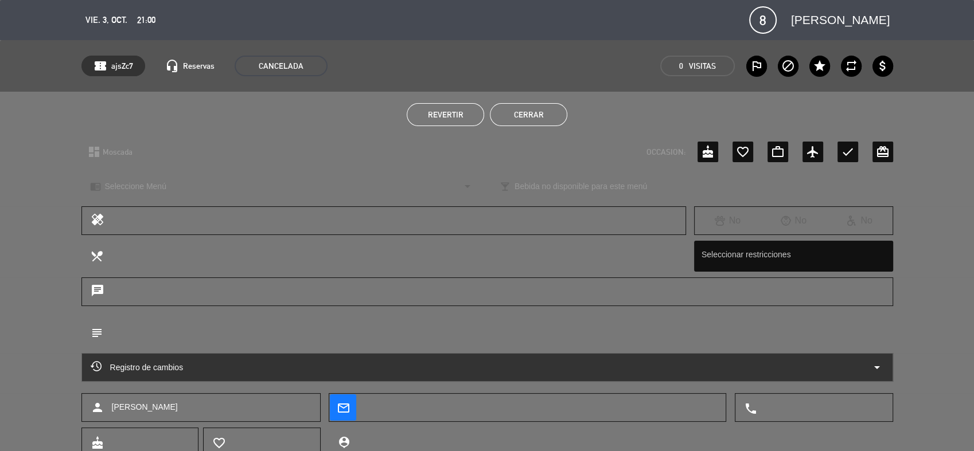
click at [538, 105] on button "Cerrar" at bounding box center [528, 114] width 77 height 23
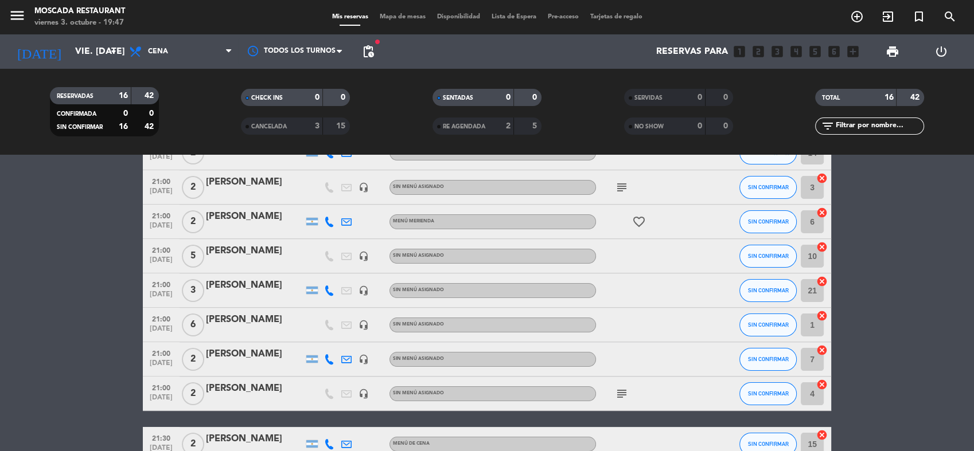
click at [820, 249] on icon "cancel" at bounding box center [821, 246] width 11 height 11
click at [765, 254] on span "SIN CONFIRMAR" at bounding box center [768, 256] width 41 height 6
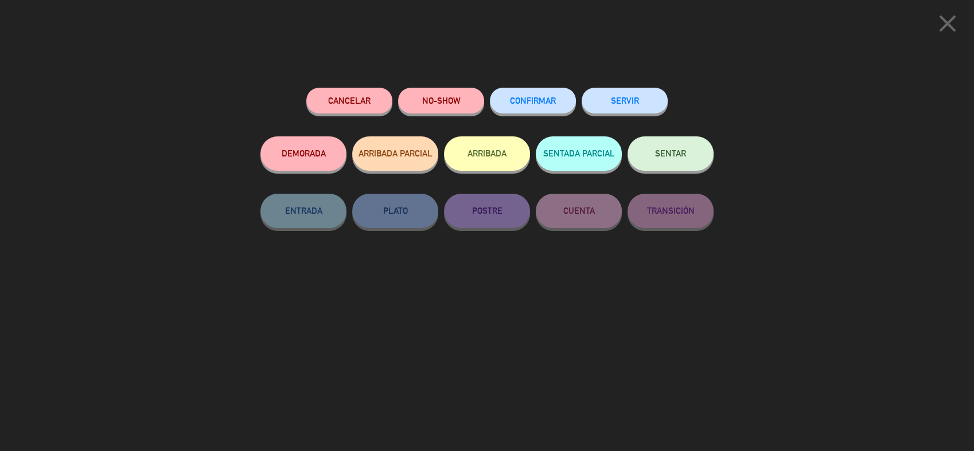
scroll to position [413, 0]
click at [823, 90] on div "close Cancelar NO-SHOW CONFIRMAR SERVIR DEMORADA ARRIBADA PARCIAL ARRIBADA SENT…" at bounding box center [487, 225] width 974 height 451
click at [941, 22] on icon "close" at bounding box center [947, 23] width 29 height 29
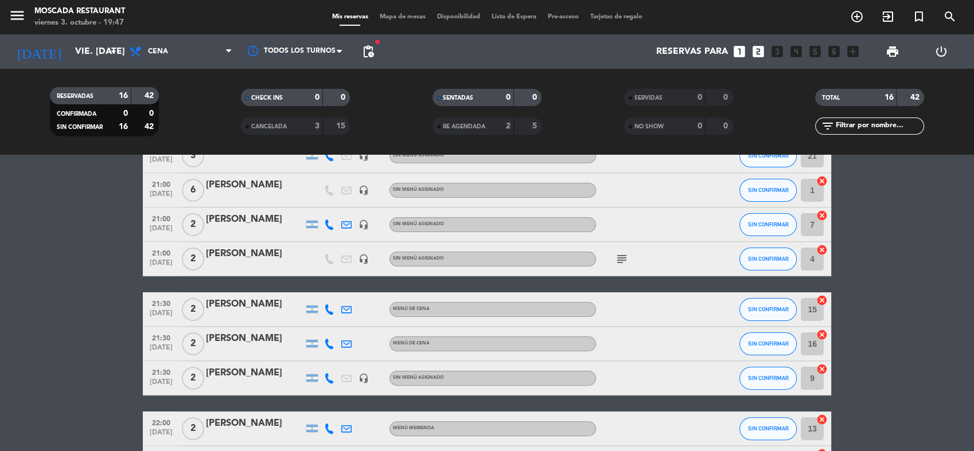
scroll to position [221, 0]
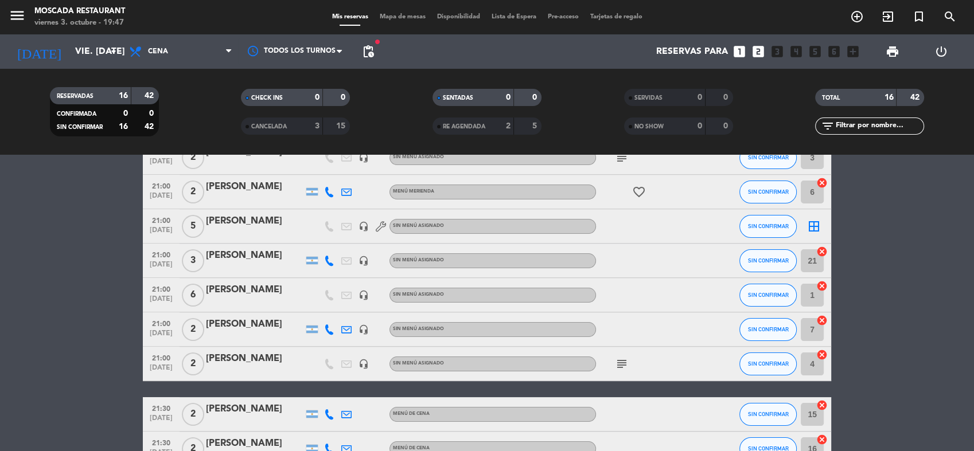
click at [813, 221] on icon "border_all" at bounding box center [814, 227] width 14 height 14
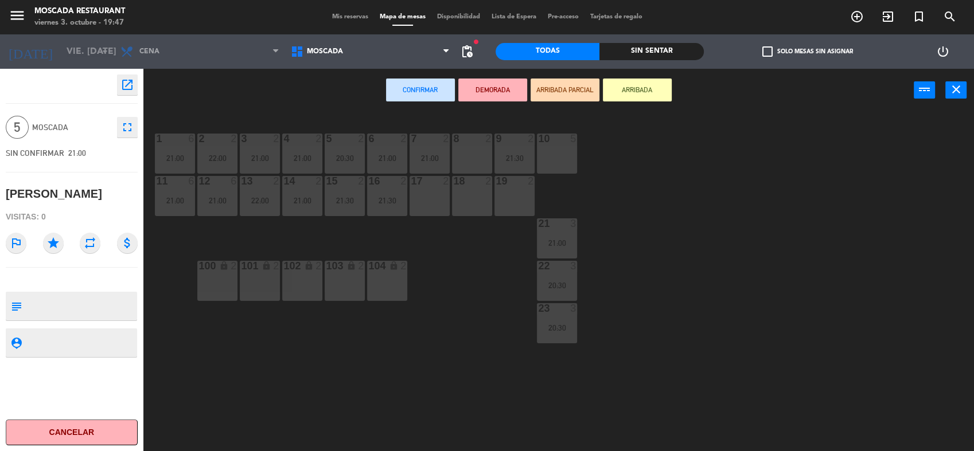
click at [482, 157] on div "8 2" at bounding box center [472, 154] width 40 height 40
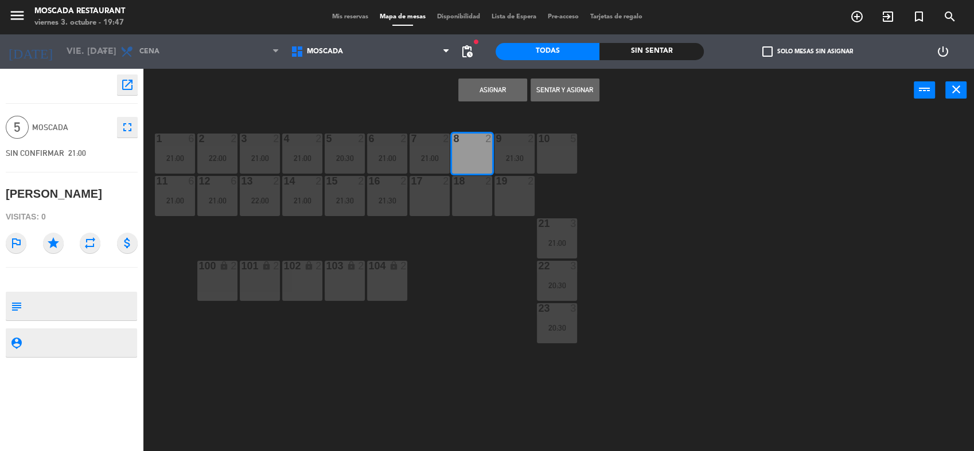
click at [481, 181] on div at bounding box center [472, 181] width 19 height 10
click at [520, 189] on div "19 2" at bounding box center [514, 196] width 40 height 40
click at [495, 86] on button "Asignar" at bounding box center [492, 90] width 69 height 23
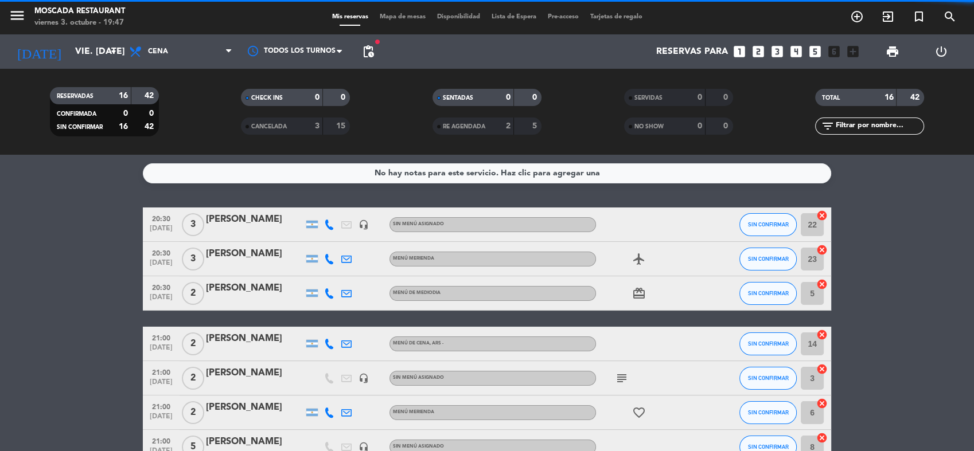
click at [408, 21] on div "Mis reservas Mapa de mesas Disponibilidad Lista de Espera Pre-acceso Tarjetas d…" at bounding box center [487, 17] width 322 height 10
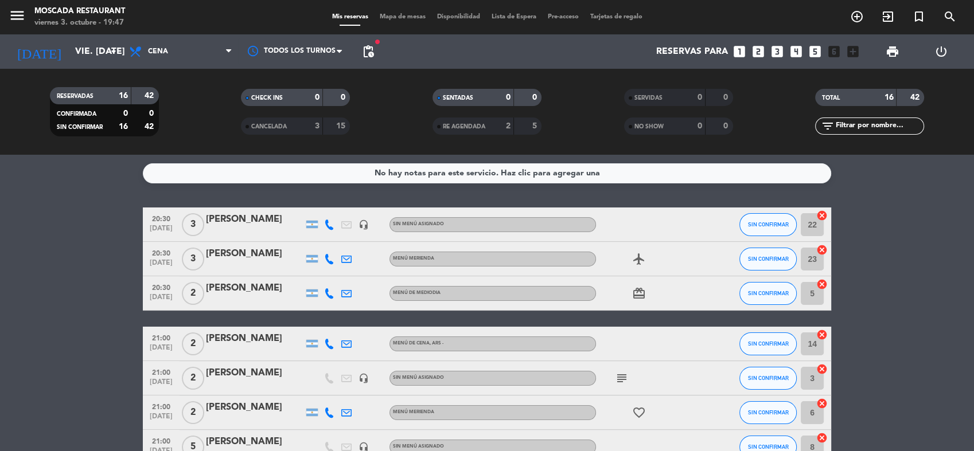
click at [412, 14] on span "Mapa de mesas" at bounding box center [402, 17] width 57 height 6
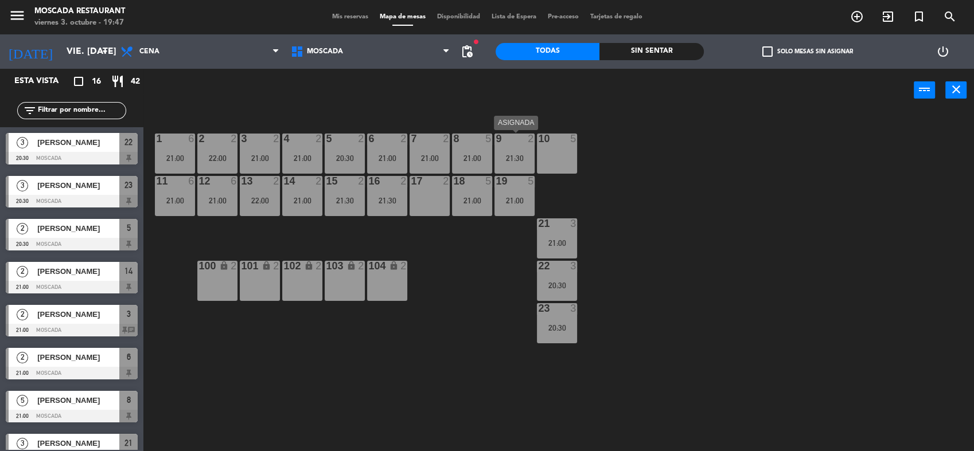
click at [499, 150] on div "9 2 21:30" at bounding box center [514, 154] width 40 height 40
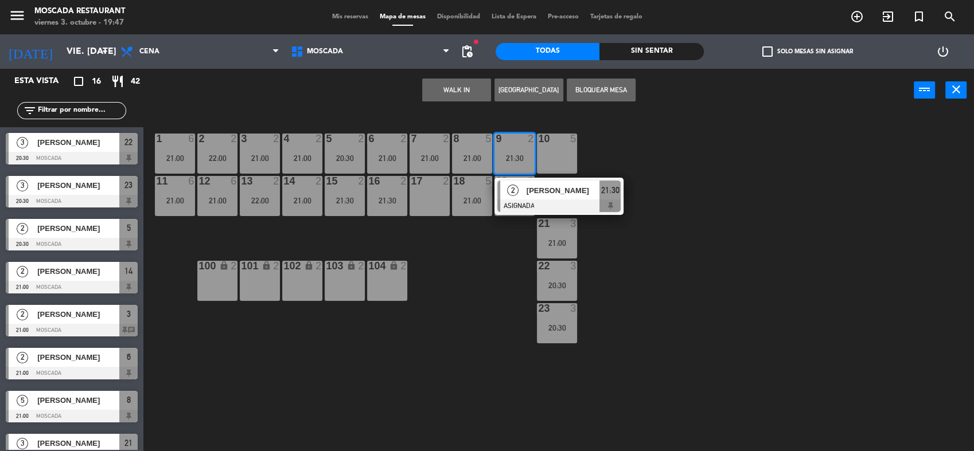
click at [499, 150] on div "9 2 21:30" at bounding box center [514, 154] width 40 height 40
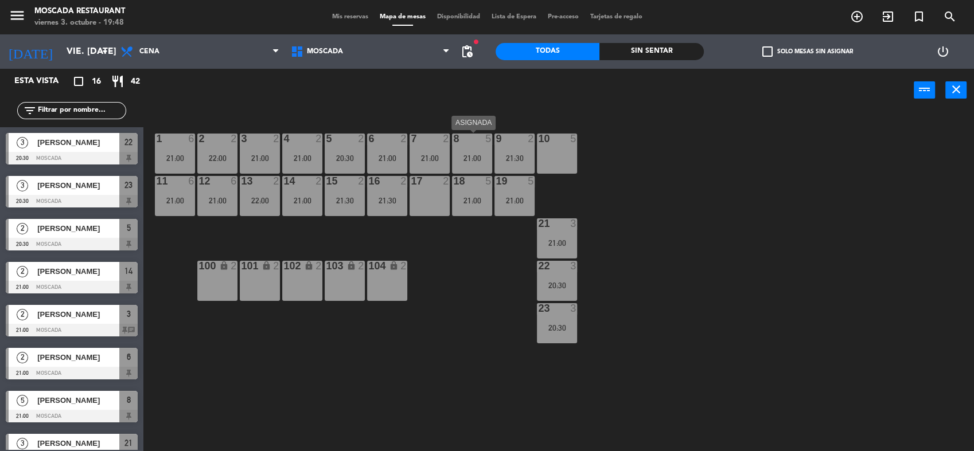
click at [482, 151] on div "8 5 21:00" at bounding box center [472, 154] width 40 height 40
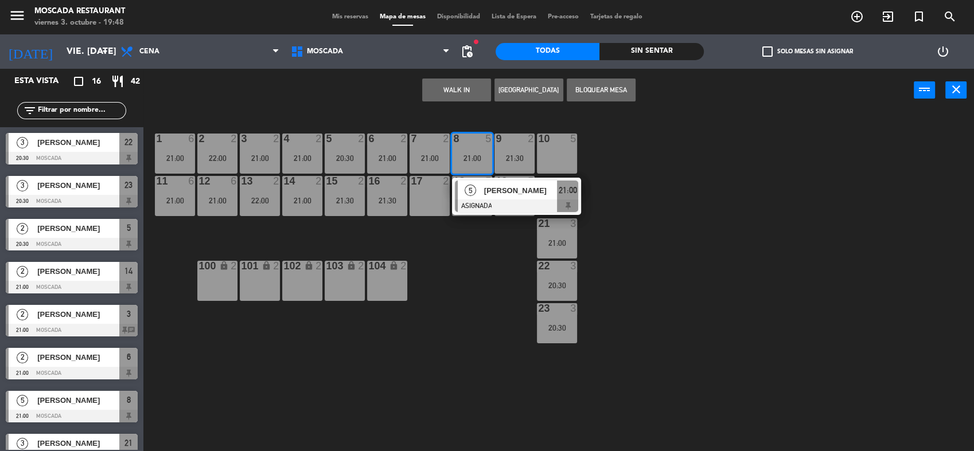
click at [482, 151] on div "8 5 21:00" at bounding box center [472, 154] width 40 height 40
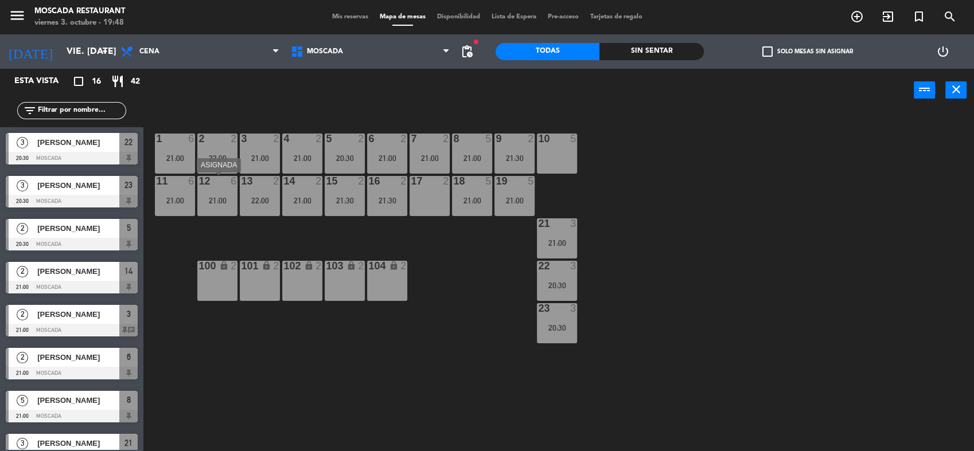
click at [213, 202] on div "21:00" at bounding box center [217, 201] width 40 height 8
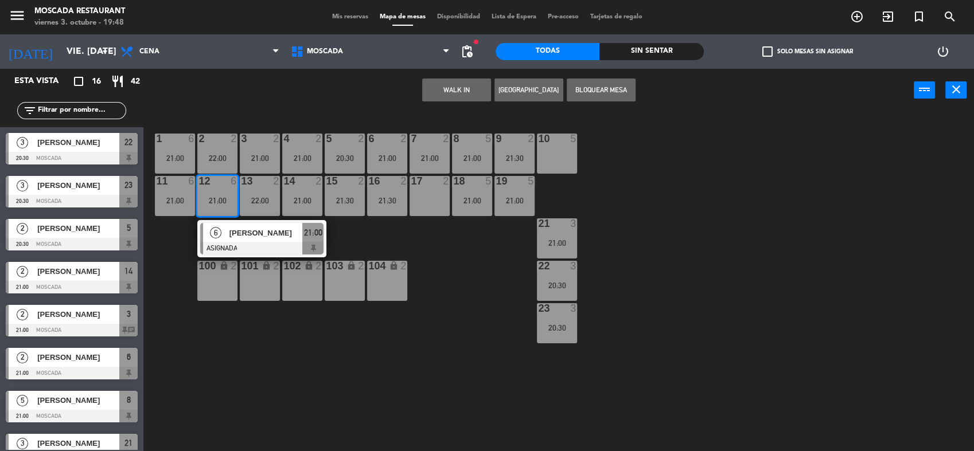
click at [223, 198] on div "21:00" at bounding box center [217, 201] width 40 height 8
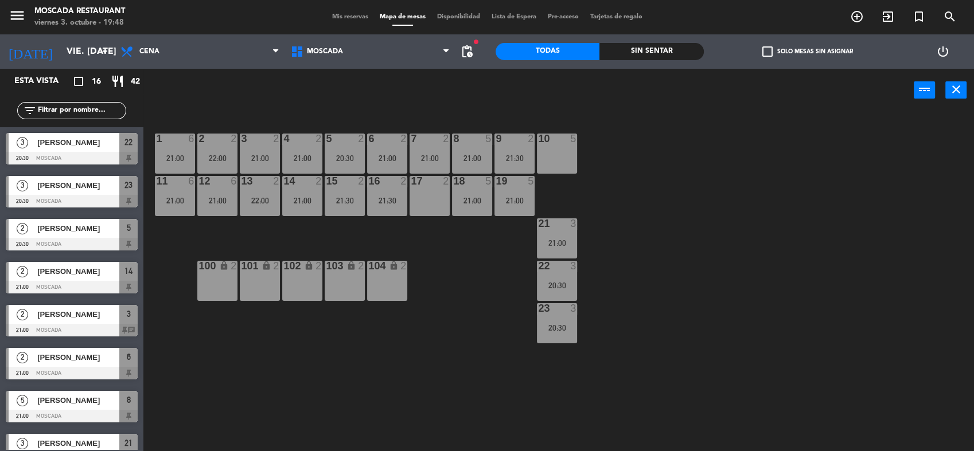
click at [352, 17] on span "Mis reservas" at bounding box center [350, 17] width 48 height 6
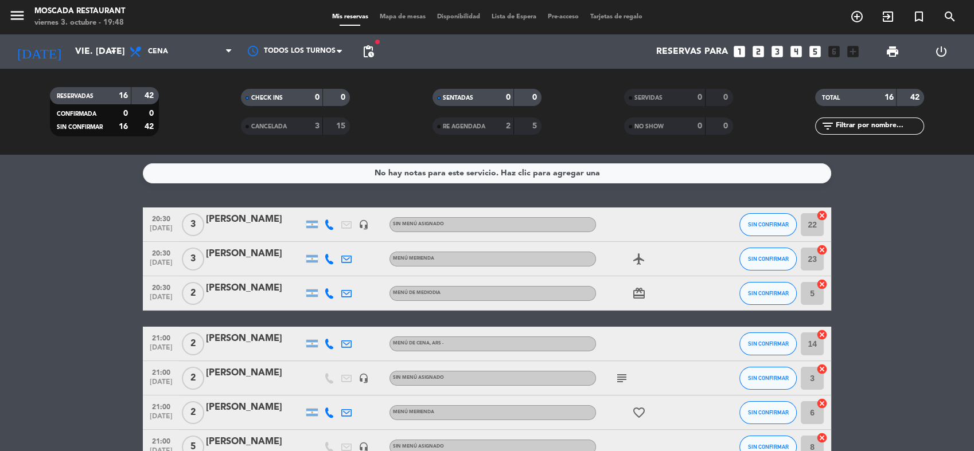
click at [396, 14] on span "Mapa de mesas" at bounding box center [402, 17] width 57 height 6
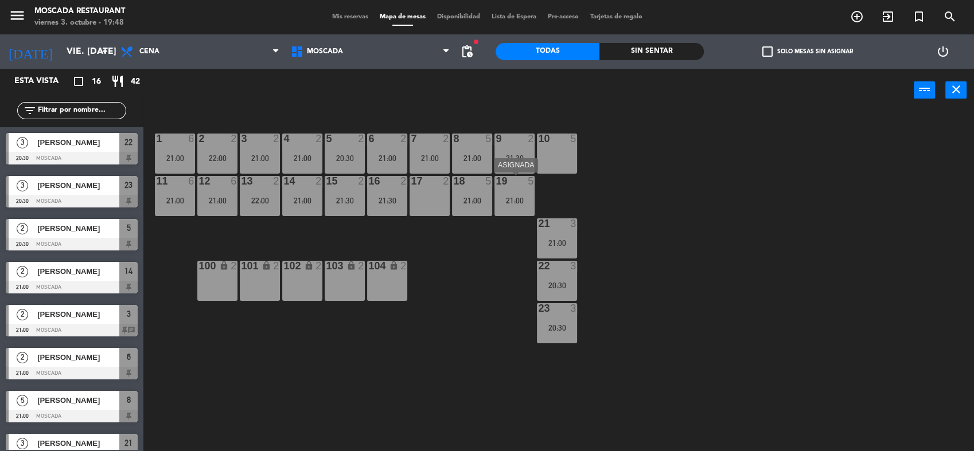
click at [518, 209] on div "19 5 21:00" at bounding box center [514, 196] width 40 height 40
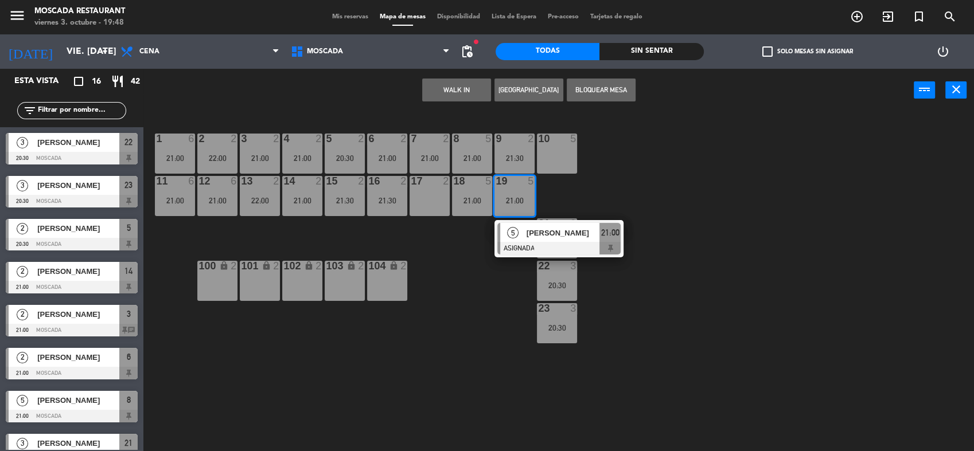
click at [518, 209] on div "19 5 21:00" at bounding box center [514, 196] width 40 height 40
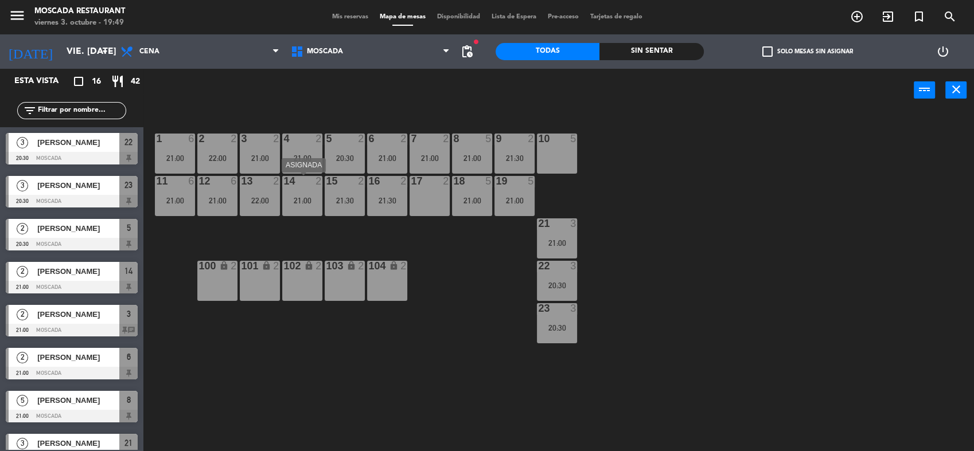
click at [288, 210] on div "14 2 21:00" at bounding box center [302, 196] width 40 height 40
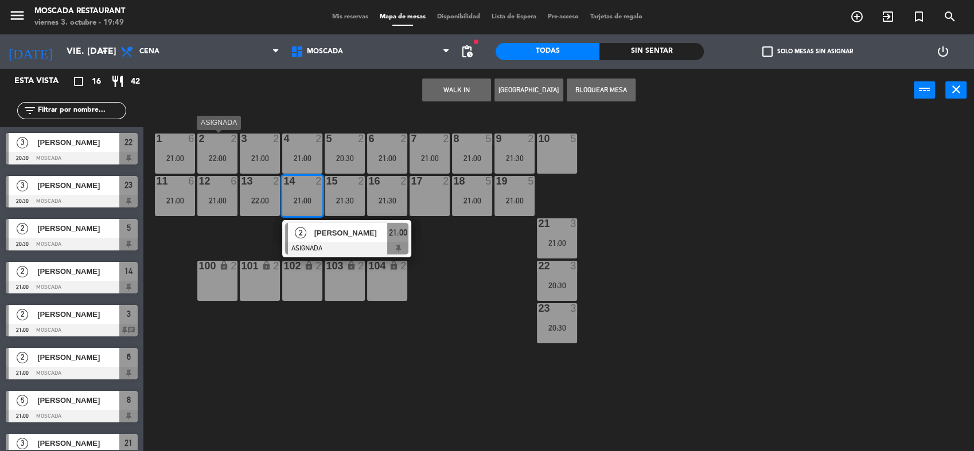
click at [216, 151] on div "2 2 22:00" at bounding box center [217, 154] width 40 height 40
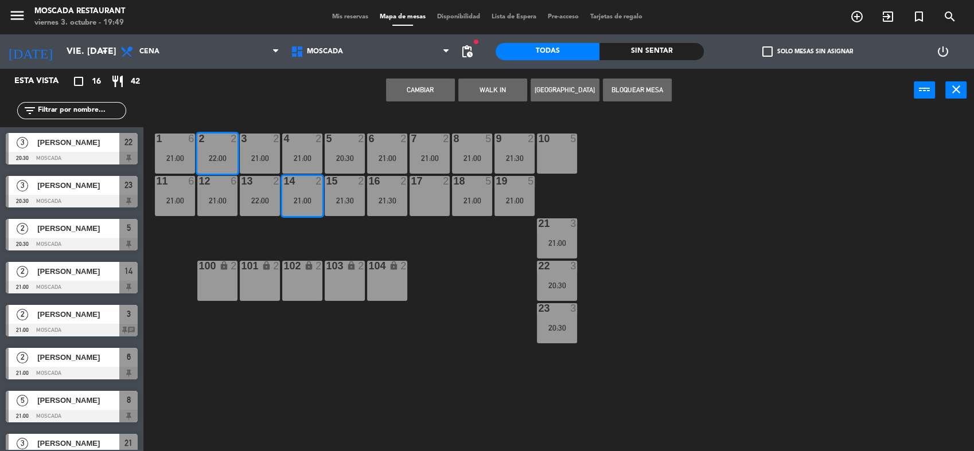
click at [445, 85] on button "Cambiar" at bounding box center [420, 90] width 69 height 23
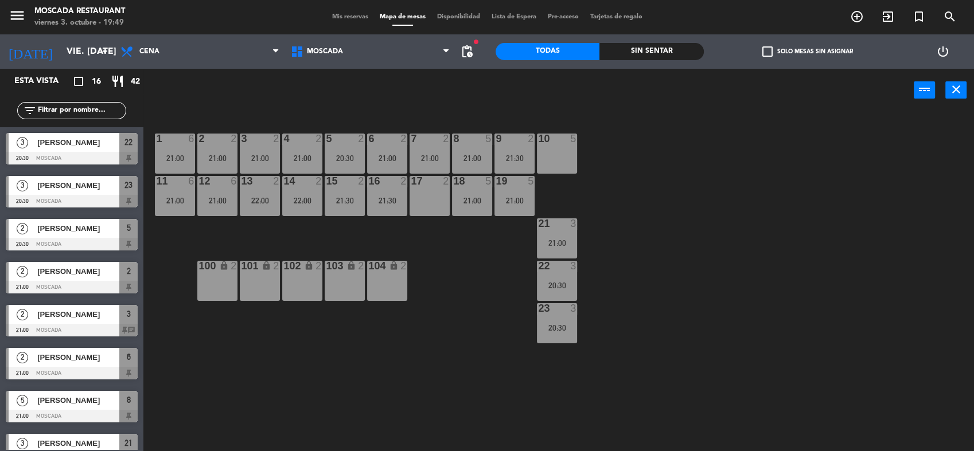
click at [261, 155] on div "21:00" at bounding box center [260, 158] width 40 height 8
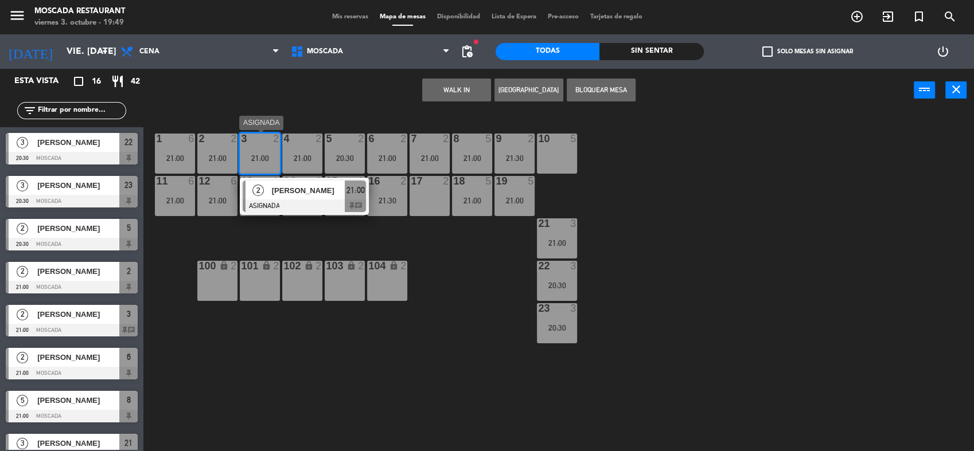
click at [261, 155] on div "21:00" at bounding box center [260, 158] width 40 height 8
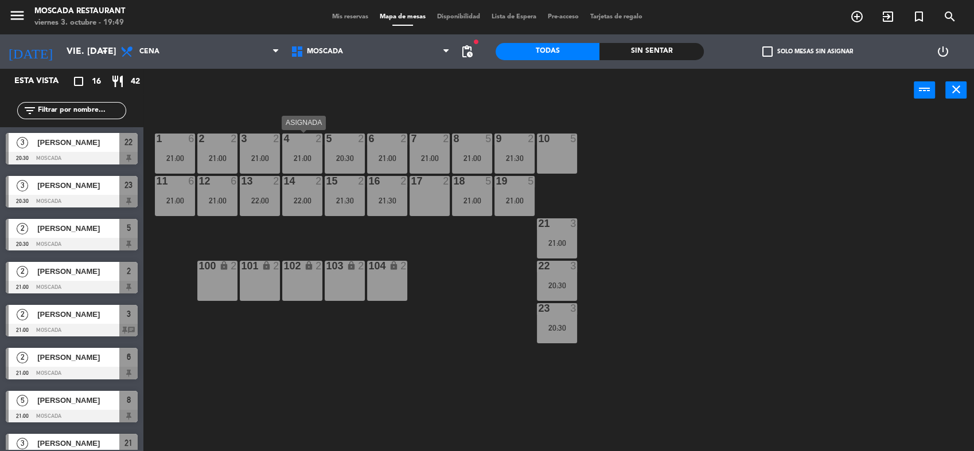
click at [295, 155] on div "21:00" at bounding box center [302, 158] width 40 height 8
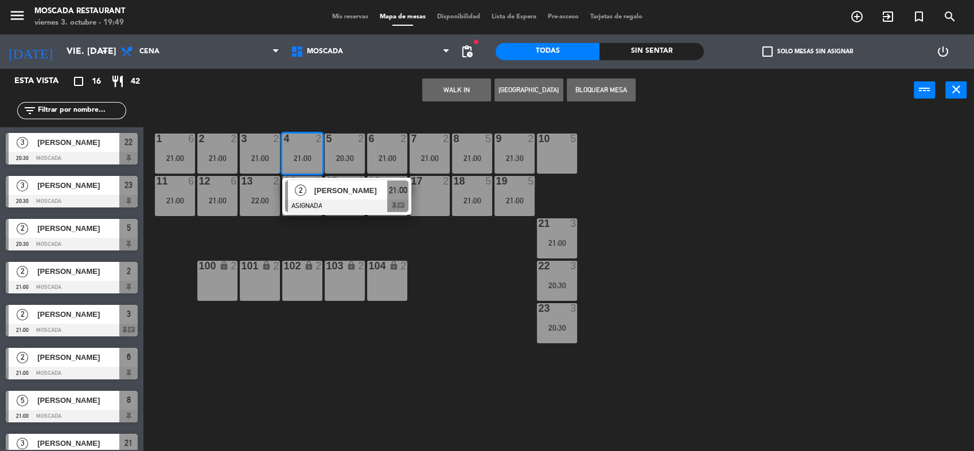
click at [295, 155] on div "21:00" at bounding box center [302, 158] width 40 height 8
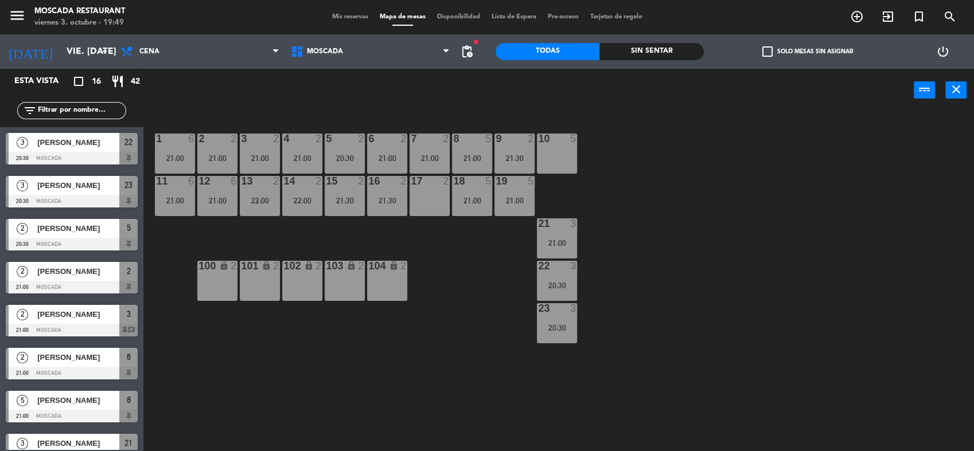
drag, startPoint x: 269, startPoint y: 156, endPoint x: 267, endPoint y: 132, distance: 24.2
click at [267, 132] on div "1 6 21:00 2 2 21:00 3 2 21:00 4 2 21:00 5 2 20:30 8 5 21:00 6 2 21:00 7 2 21:00…" at bounding box center [563, 284] width 821 height 340
drag, startPoint x: 267, startPoint y: 132, endPoint x: 263, endPoint y: 147, distance: 15.4
click at [263, 147] on div "3 2 21:00" at bounding box center [260, 154] width 40 height 40
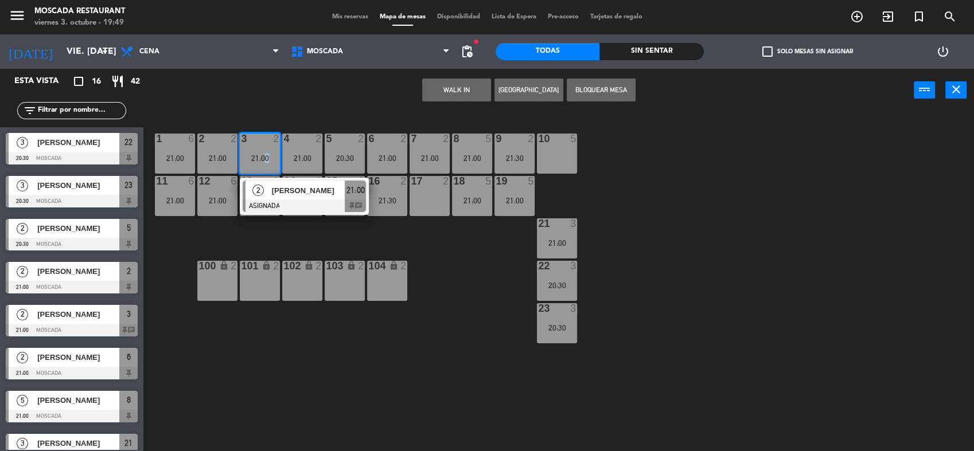
click at [595, 94] on button "Bloquear Mesa" at bounding box center [601, 90] width 69 height 23
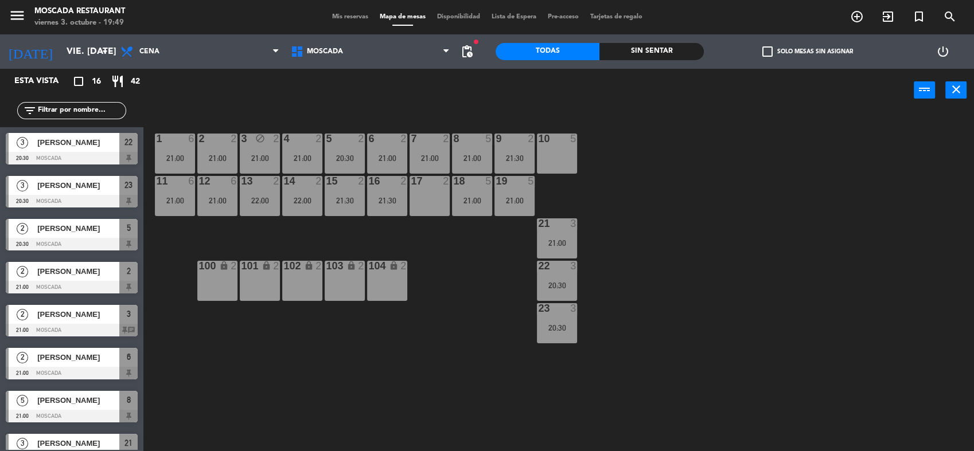
click at [304, 158] on div "21:00" at bounding box center [302, 158] width 40 height 8
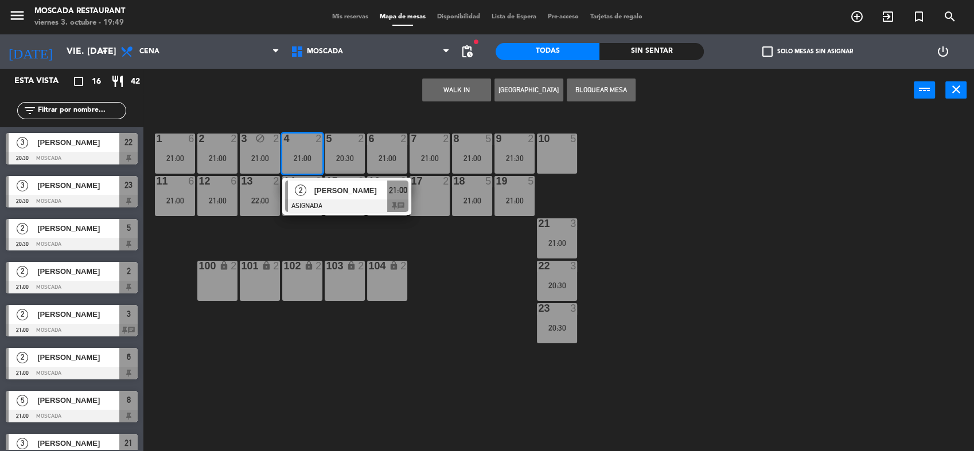
click at [578, 97] on button "Bloquear Mesa" at bounding box center [601, 90] width 69 height 23
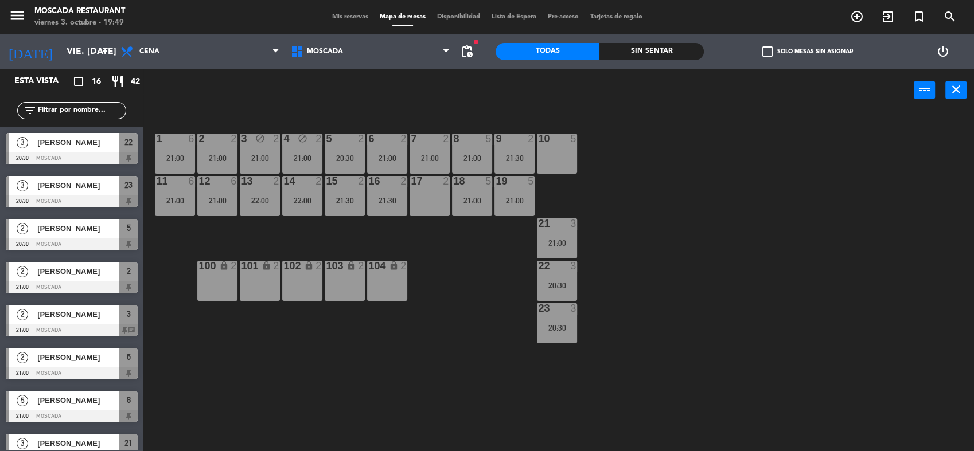
click at [721, 191] on div "1 6 21:00 2 2 21:00 3 block 2 21:00 4 block 2 21:00 5 2 20:30 8 5 21:00 6 2 21:…" at bounding box center [563, 284] width 821 height 340
click at [294, 160] on div "21:00" at bounding box center [302, 158] width 40 height 8
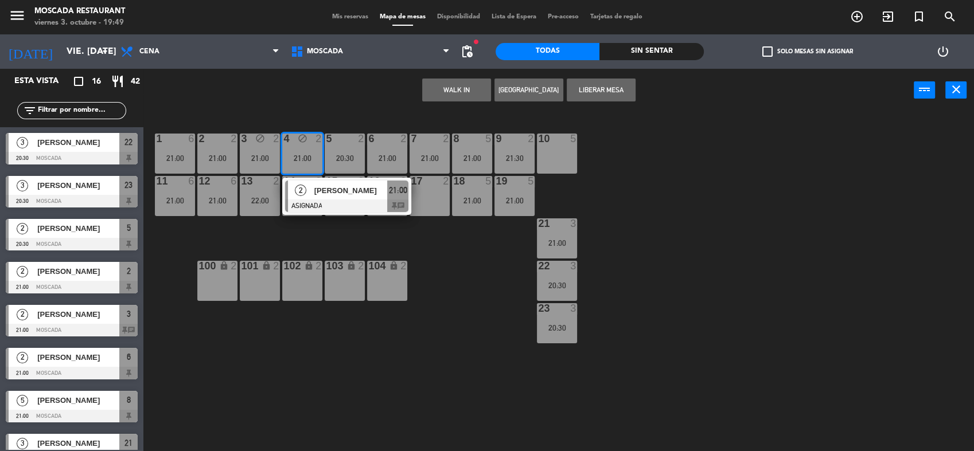
click at [340, 151] on div "5 2 20:30" at bounding box center [345, 154] width 40 height 40
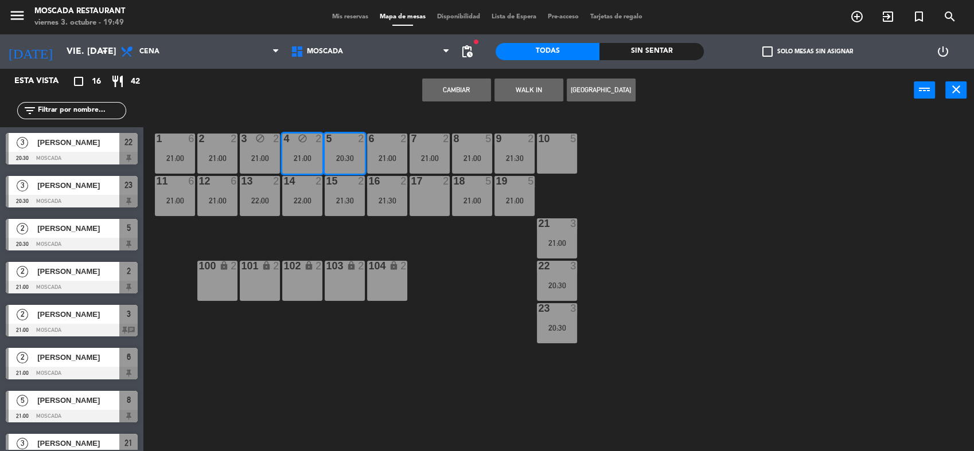
click at [461, 96] on button "Cambiar" at bounding box center [456, 90] width 69 height 23
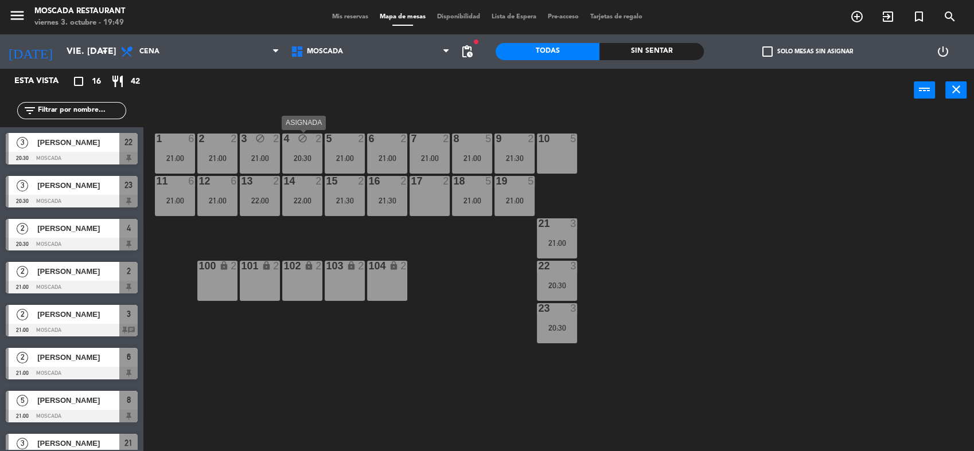
click at [287, 155] on div "20:30" at bounding box center [302, 158] width 40 height 8
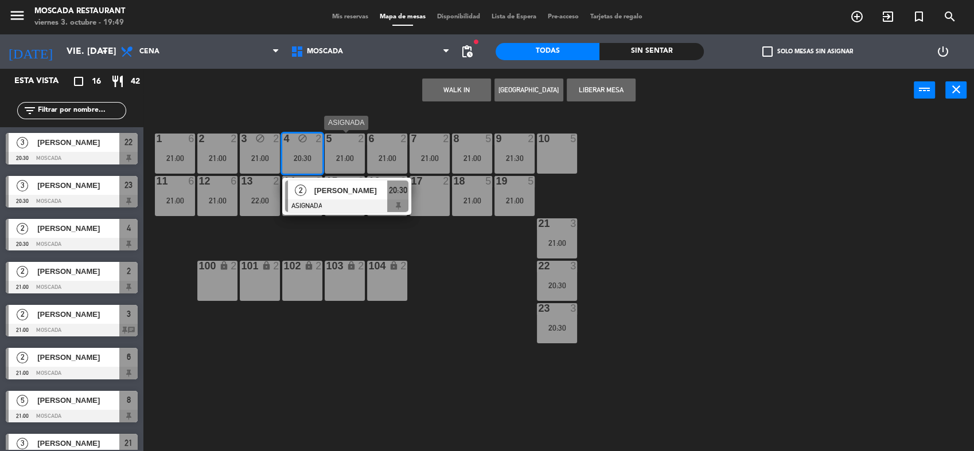
click at [334, 146] on div "5 2 21:00" at bounding box center [345, 154] width 40 height 40
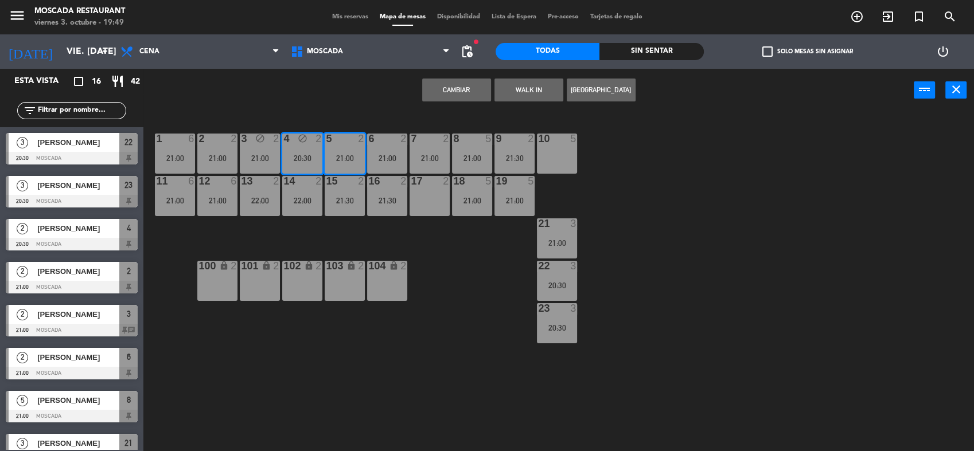
click at [466, 101] on button "Cambiar" at bounding box center [456, 90] width 69 height 23
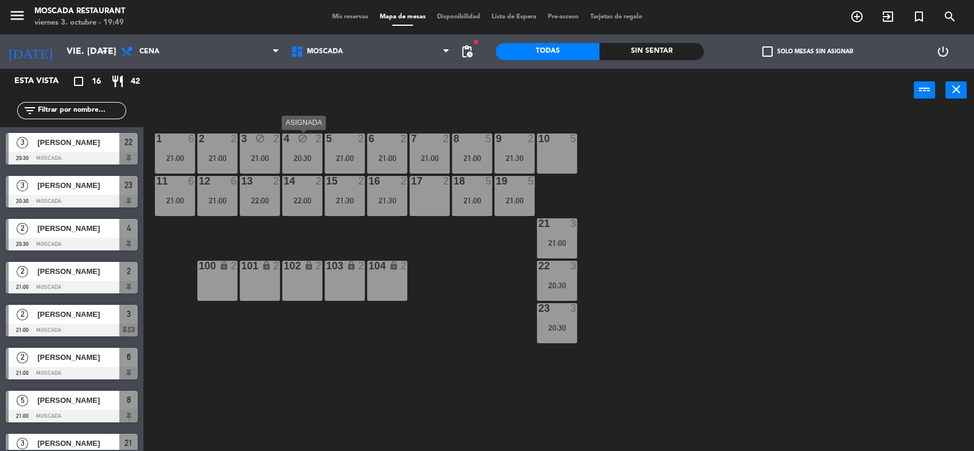
click at [307, 157] on div "20:30" at bounding box center [302, 158] width 40 height 8
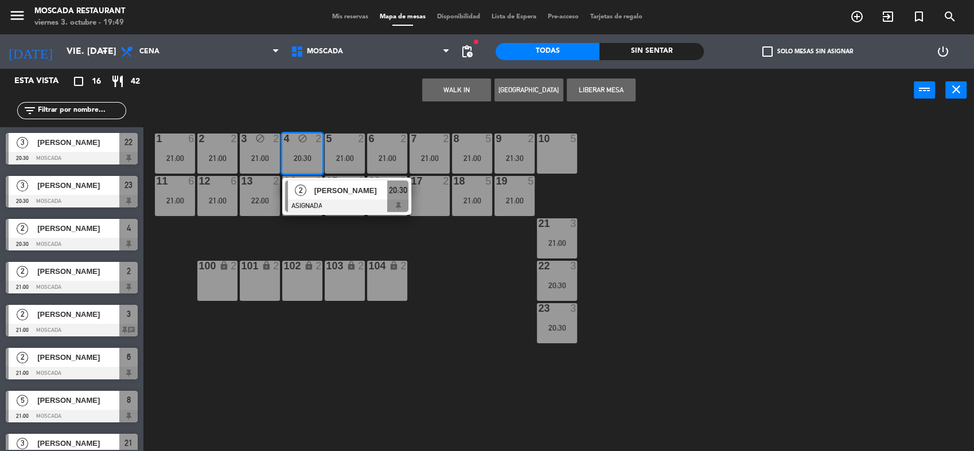
click at [587, 92] on button "Liberar Mesa" at bounding box center [601, 90] width 69 height 23
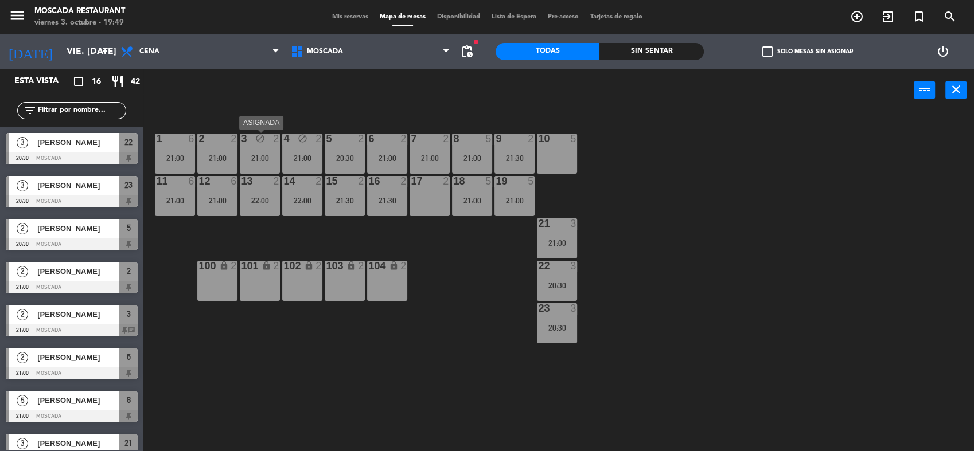
click at [255, 155] on div "21:00" at bounding box center [260, 158] width 40 height 8
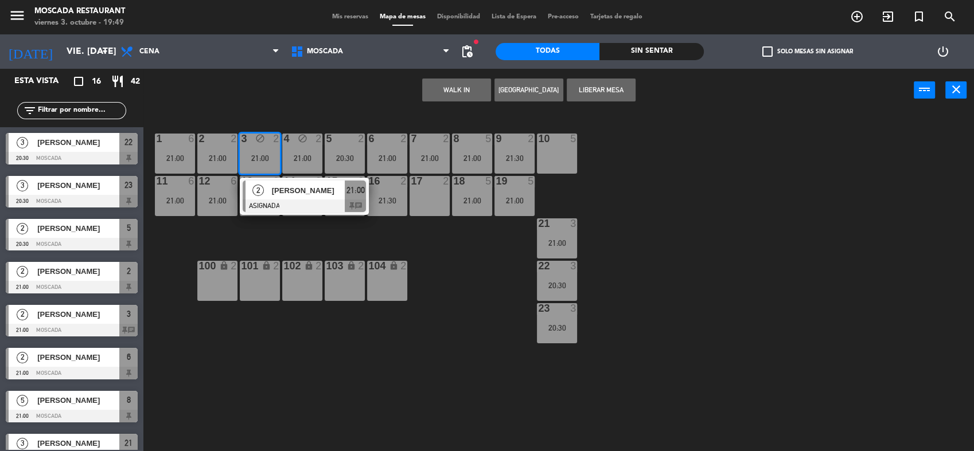
click at [590, 92] on button "Liberar Mesa" at bounding box center [601, 90] width 69 height 23
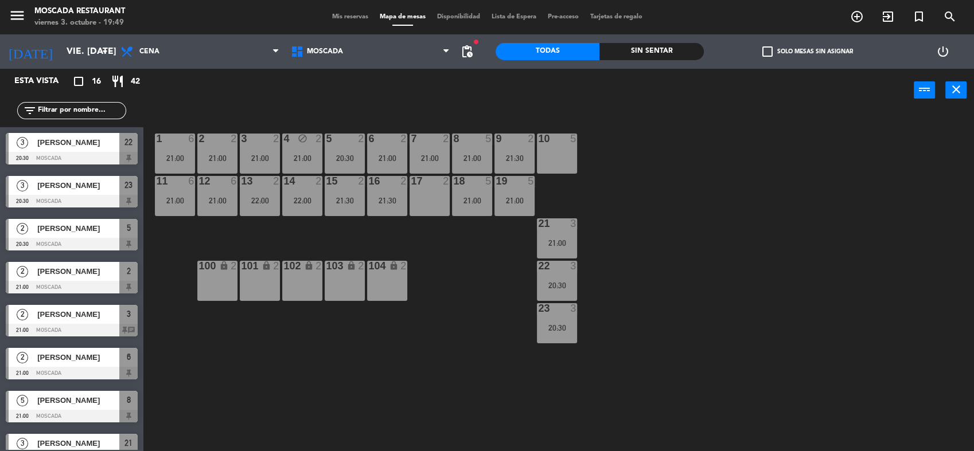
click at [702, 196] on div "1 6 21:00 2 2 21:00 3 2 21:00 4 block 2 21:00 5 2 20:30 8 5 21:00 6 2 21:00 7 2…" at bounding box center [563, 284] width 821 height 340
click at [283, 149] on div "4 block 2 21:00" at bounding box center [302, 154] width 40 height 40
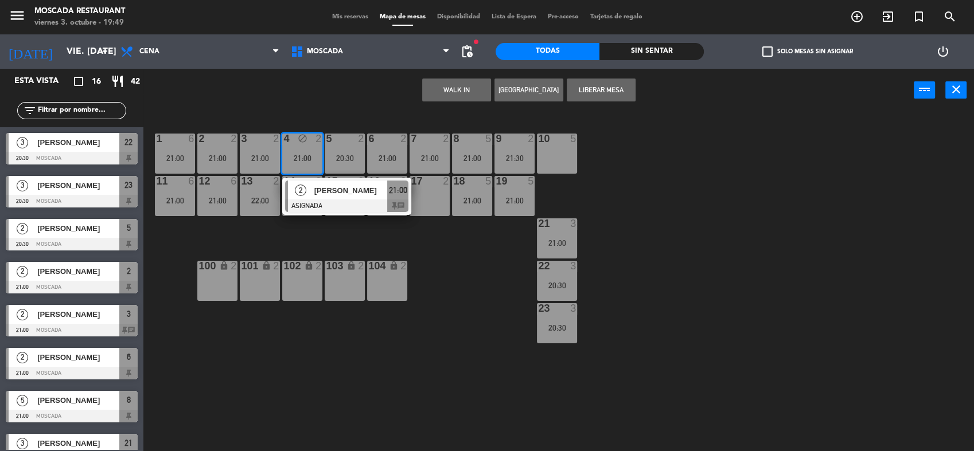
click at [619, 90] on button "Liberar Mesa" at bounding box center [601, 90] width 69 height 23
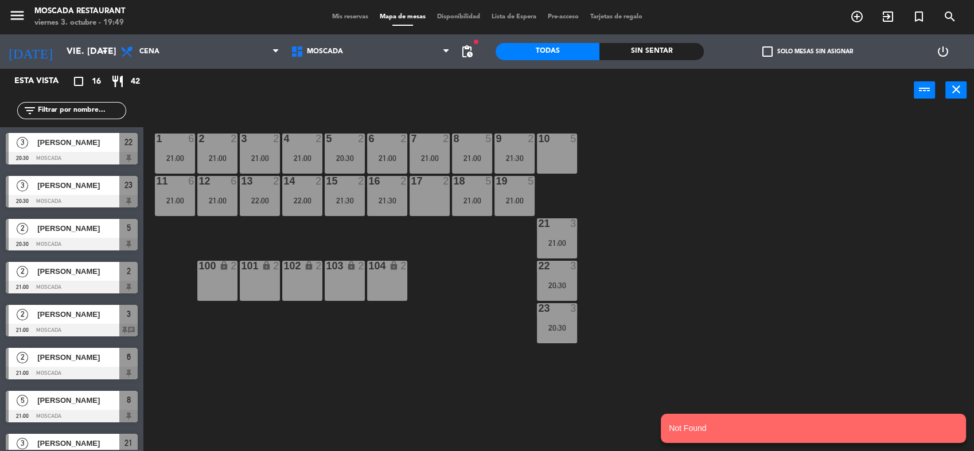
click at [677, 206] on div "1 6 21:00 2 2 21:00 3 2 21:00 4 2 21:00 5 2 20:30 8 5 21:00 6 2 21:00 7 2 21:00…" at bounding box center [563, 284] width 821 height 340
